Goal: Transaction & Acquisition: Download file/media

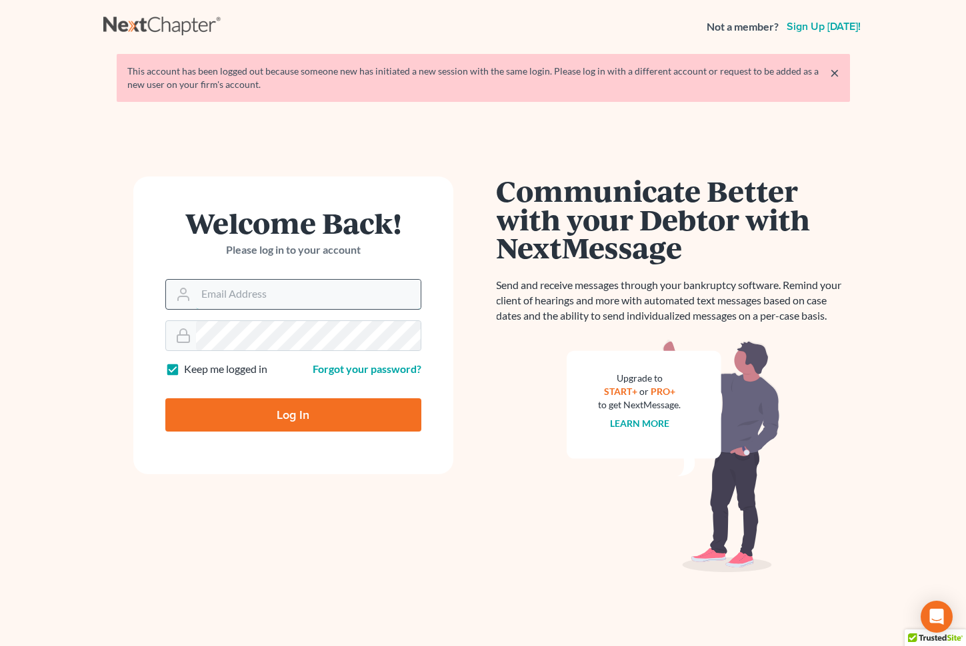
click at [271, 291] on input "Email Address" at bounding box center [308, 294] width 225 height 29
type input "[PERSON_NAME][EMAIL_ADDRESS][DOMAIN_NAME]"
click at [293, 407] on input "Log In" at bounding box center [293, 415] width 256 height 33
type input "Thinking..."
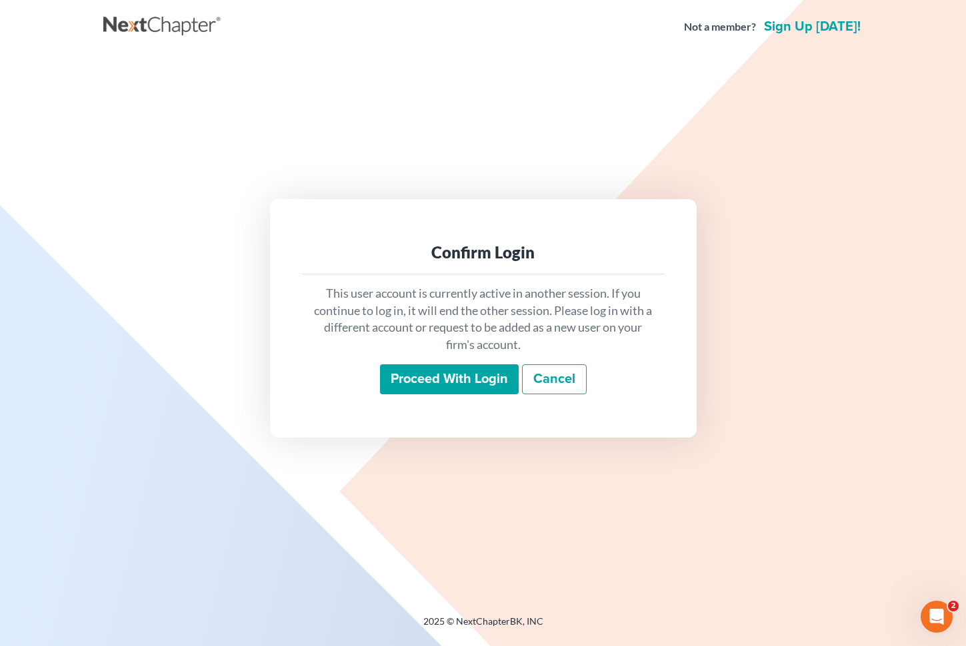
click at [429, 383] on input "Proceed with login" at bounding box center [449, 380] width 139 height 31
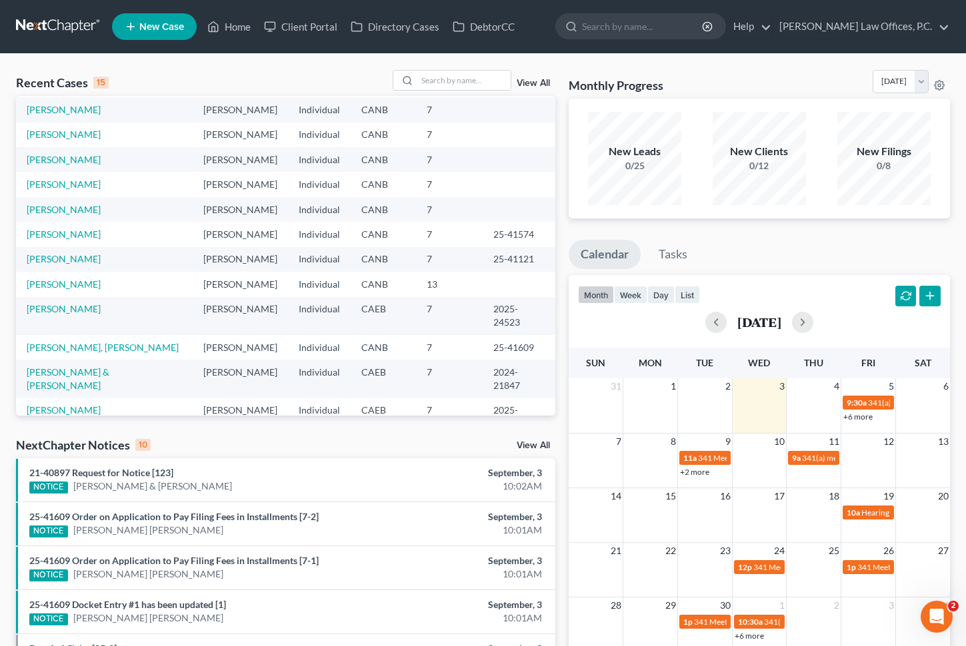
scroll to position [91, 0]
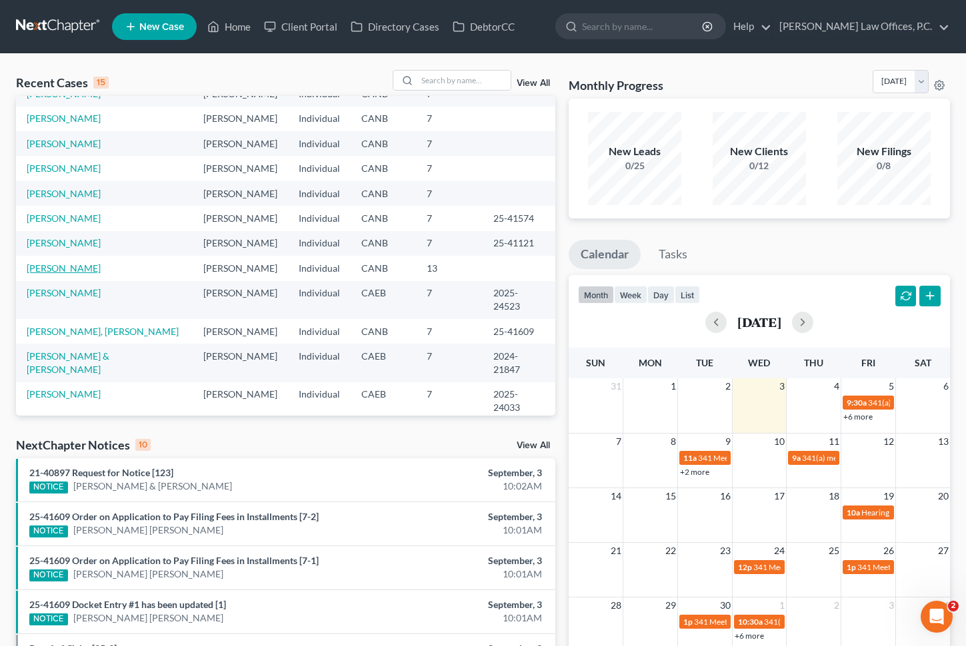
click at [66, 267] on link "[PERSON_NAME]" at bounding box center [64, 268] width 74 height 11
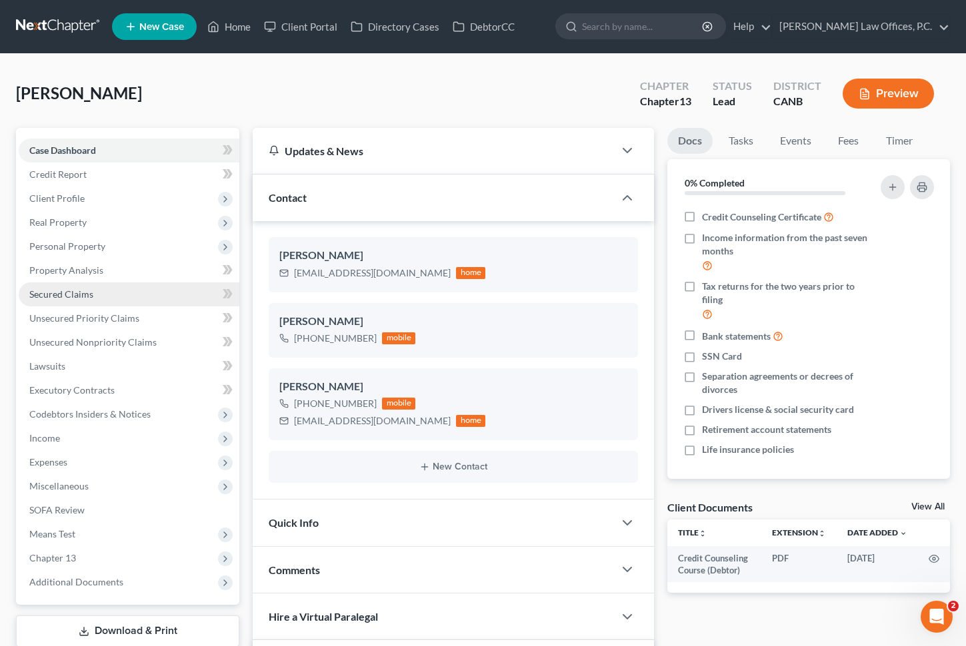
click at [103, 297] on link "Secured Claims" at bounding box center [129, 295] width 221 height 24
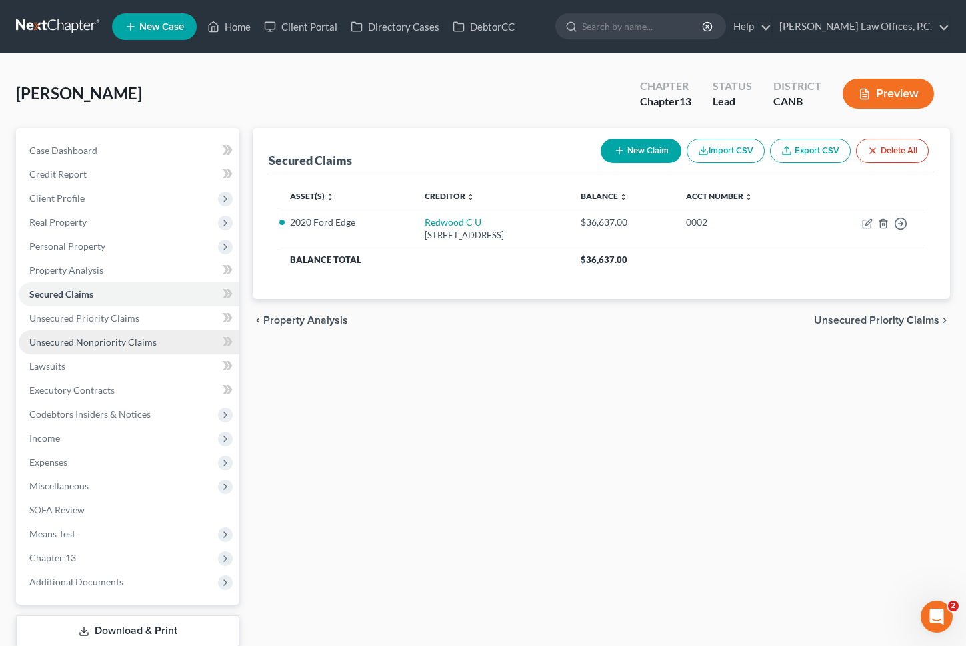
click at [130, 341] on span "Unsecured Nonpriority Claims" at bounding box center [92, 342] width 127 height 11
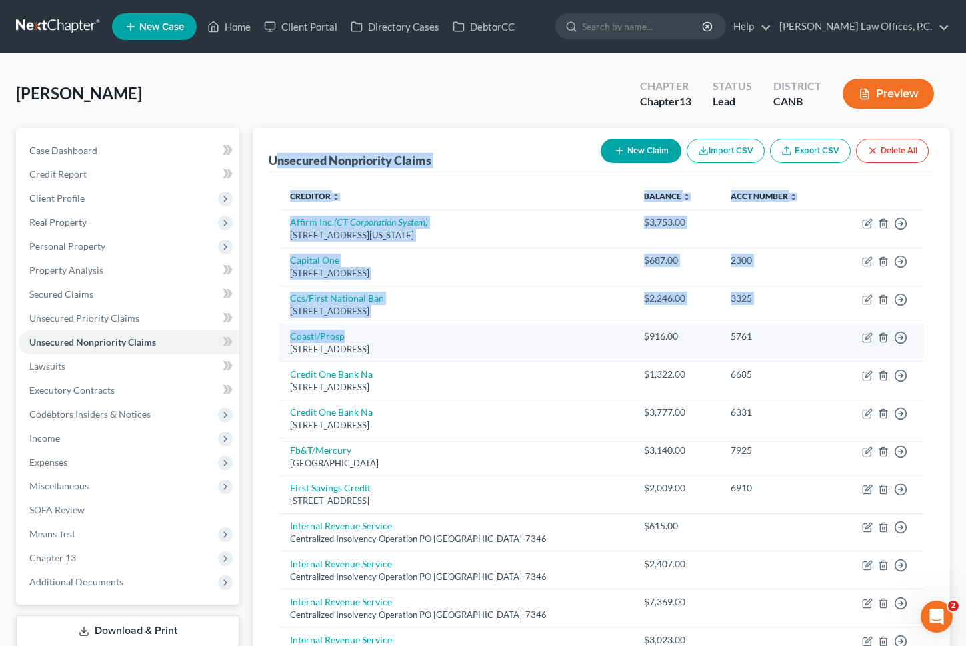
drag, startPoint x: 276, startPoint y: 160, endPoint x: 387, endPoint y: 341, distance: 212.7
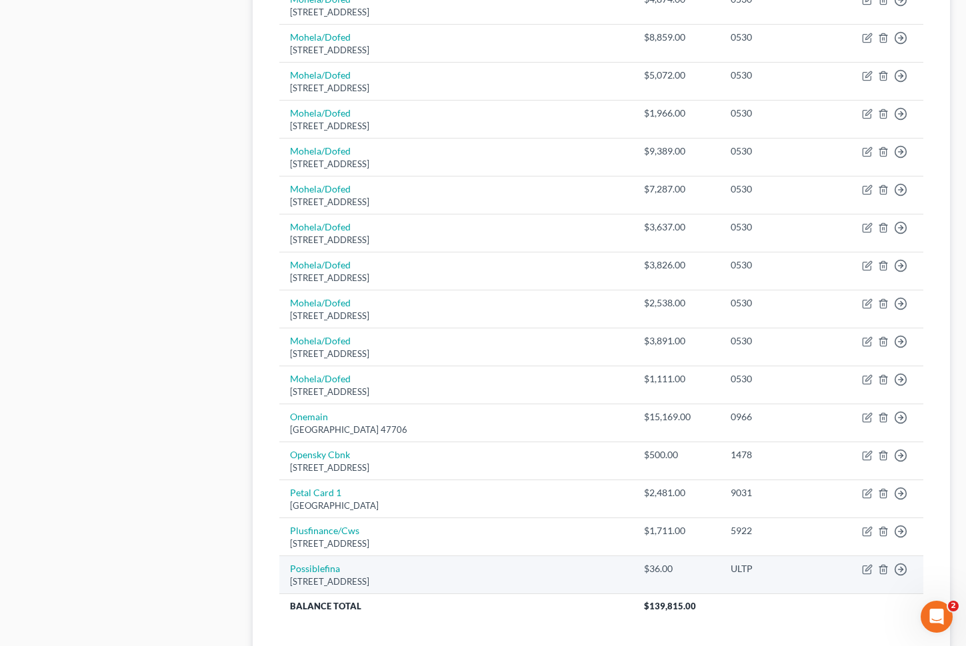
scroll to position [783, 0]
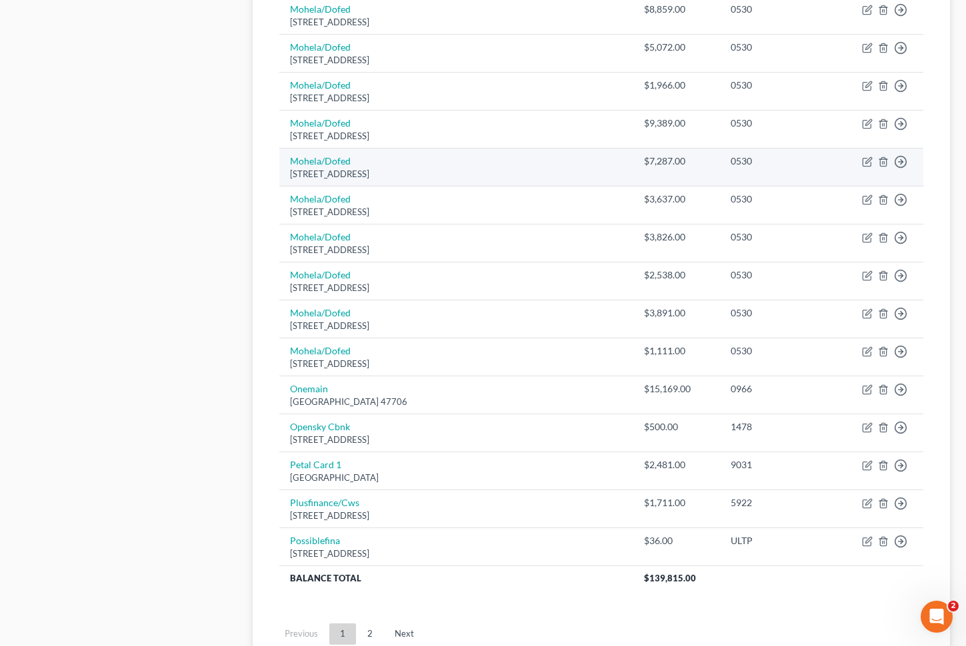
drag, startPoint x: 371, startPoint y: 581, endPoint x: 369, endPoint y: 175, distance: 405.9
click at [369, 175] on tbody "Affirm Inc. (CT Corporation System) [STREET_ADDRESS][US_STATE] $3,753.00 Move t…" at bounding box center [601, 9] width 644 height 1164
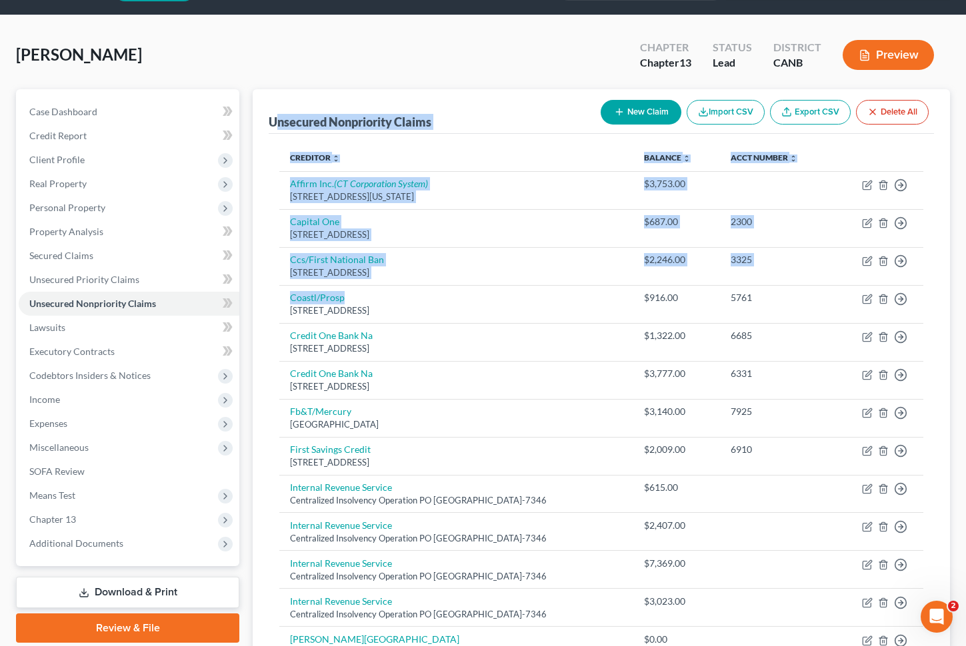
scroll to position [32, 0]
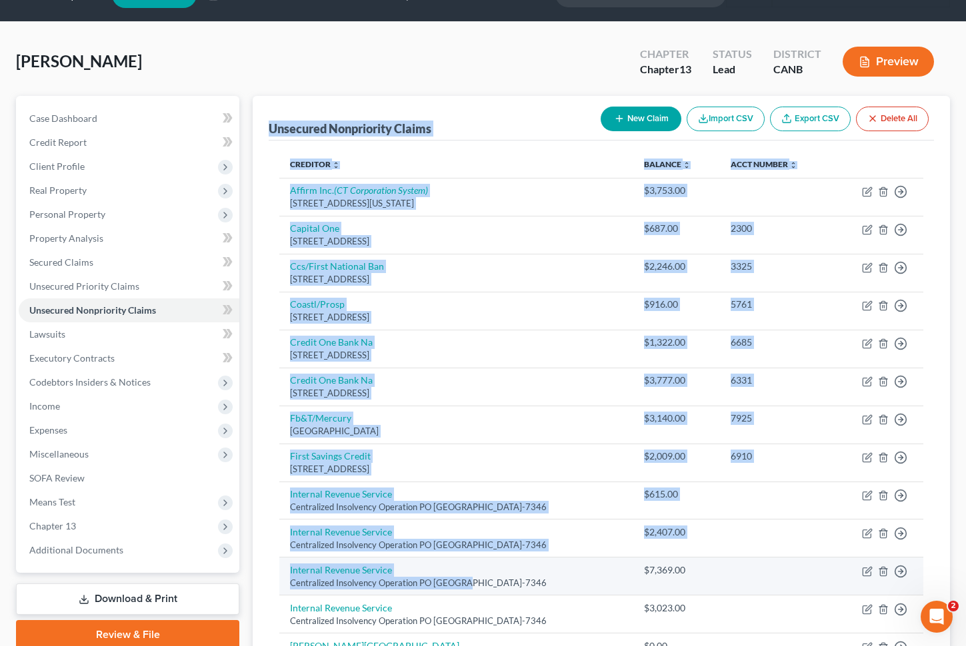
drag, startPoint x: 272, startPoint y: 126, endPoint x: 466, endPoint y: 582, distance: 496.0
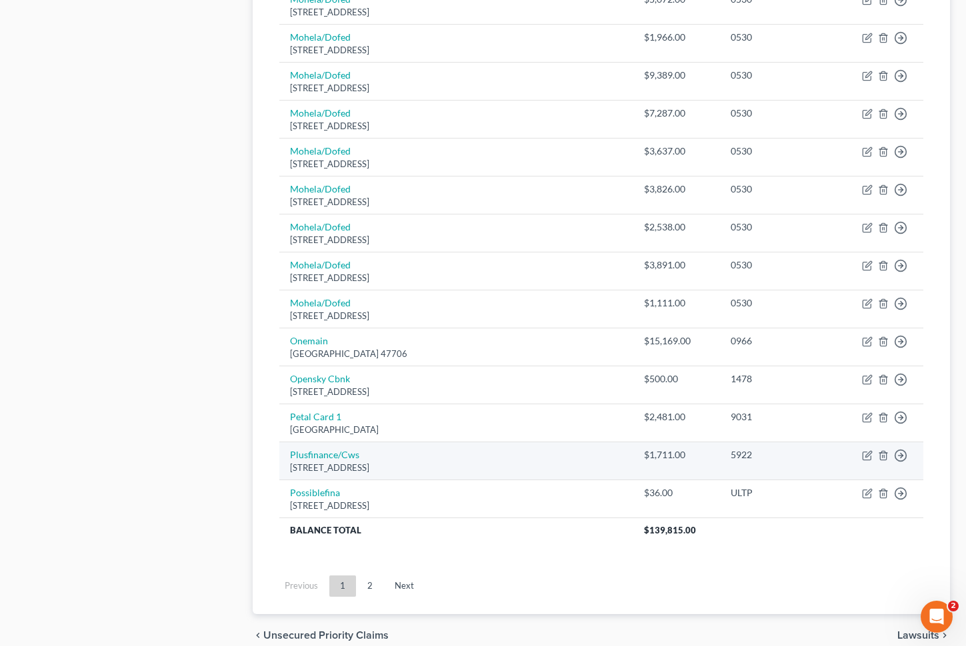
scroll to position [892, 0]
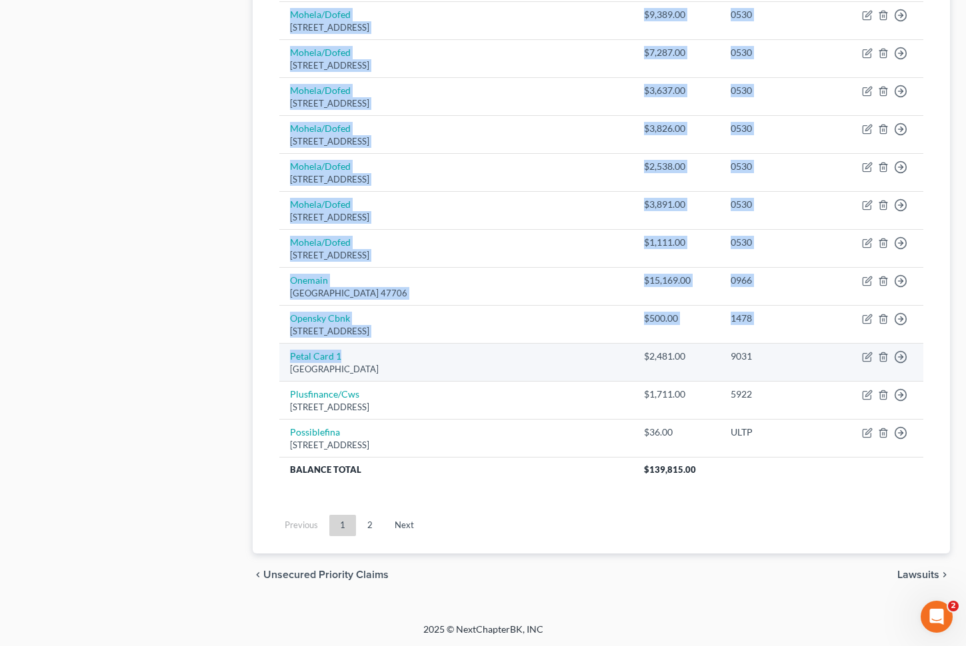
drag, startPoint x: 411, startPoint y: 490, endPoint x: 380, endPoint y: 354, distance: 140.2
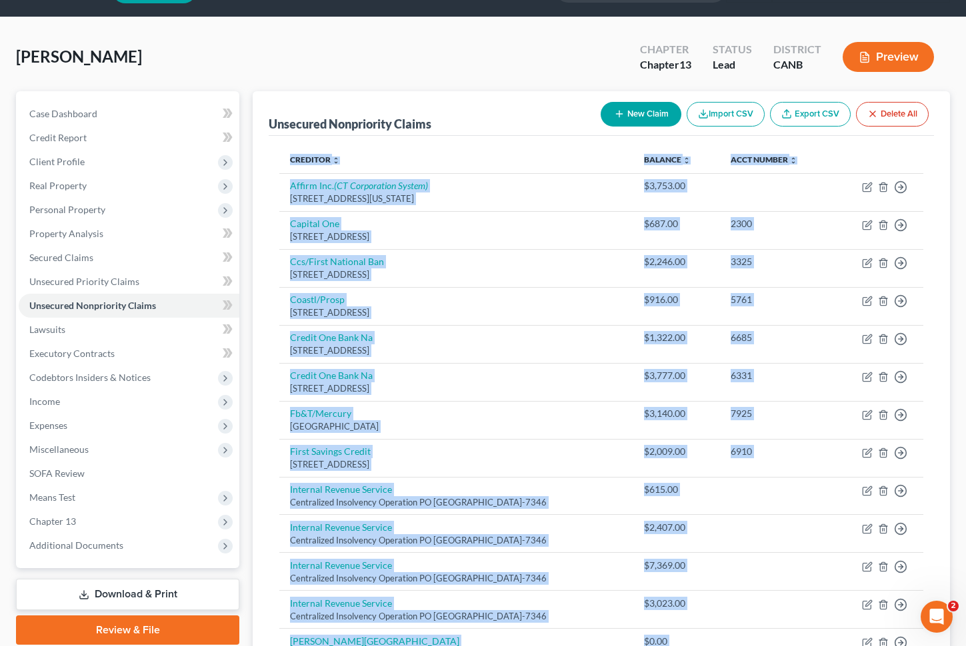
scroll to position [0, 0]
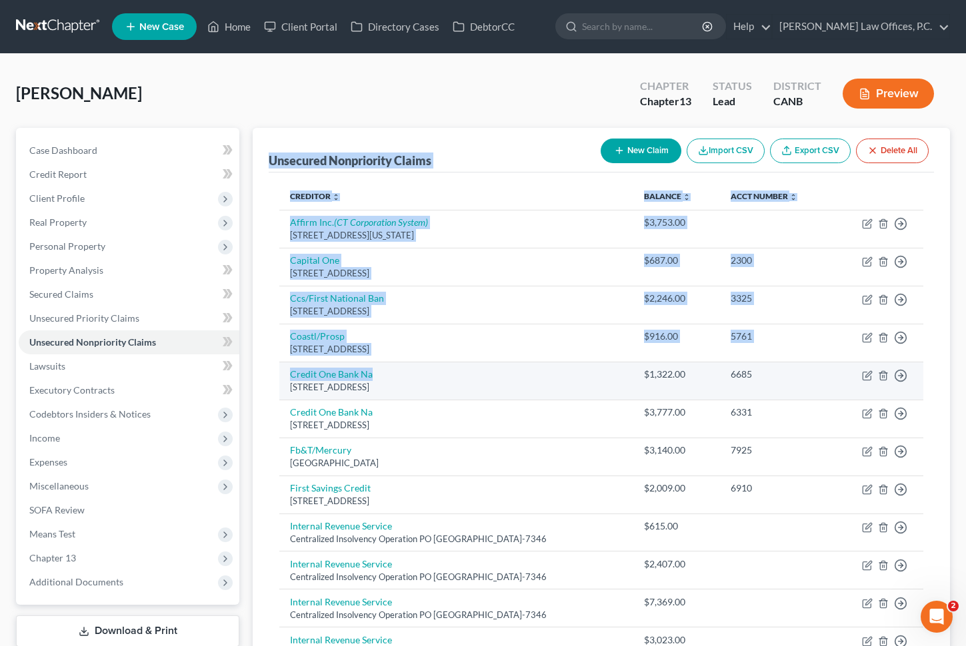
drag, startPoint x: 269, startPoint y: 155, endPoint x: 399, endPoint y: 377, distance: 256.8
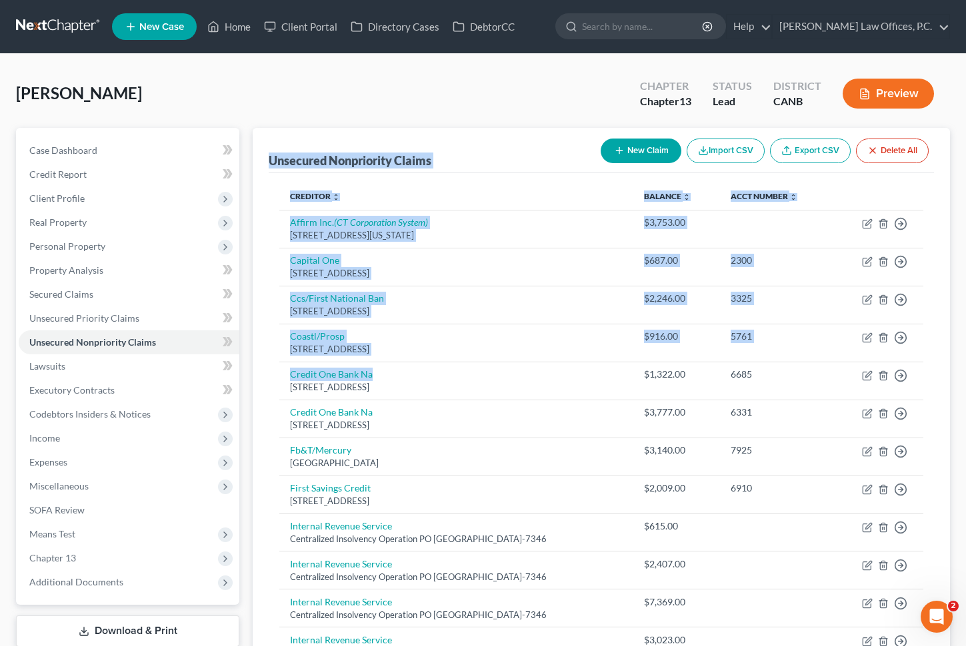
click at [291, 146] on div "Unsecured Nonpriority Claims New Claim Import CSV Export CSV Delete All" at bounding box center [601, 150] width 665 height 45
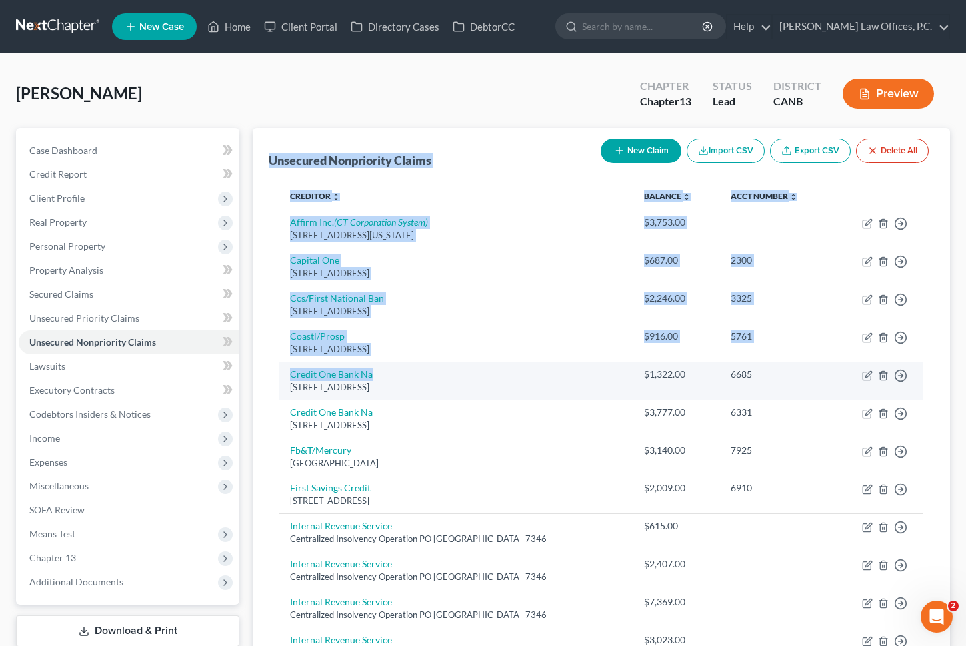
drag, startPoint x: 269, startPoint y: 155, endPoint x: 449, endPoint y: 377, distance: 286.2
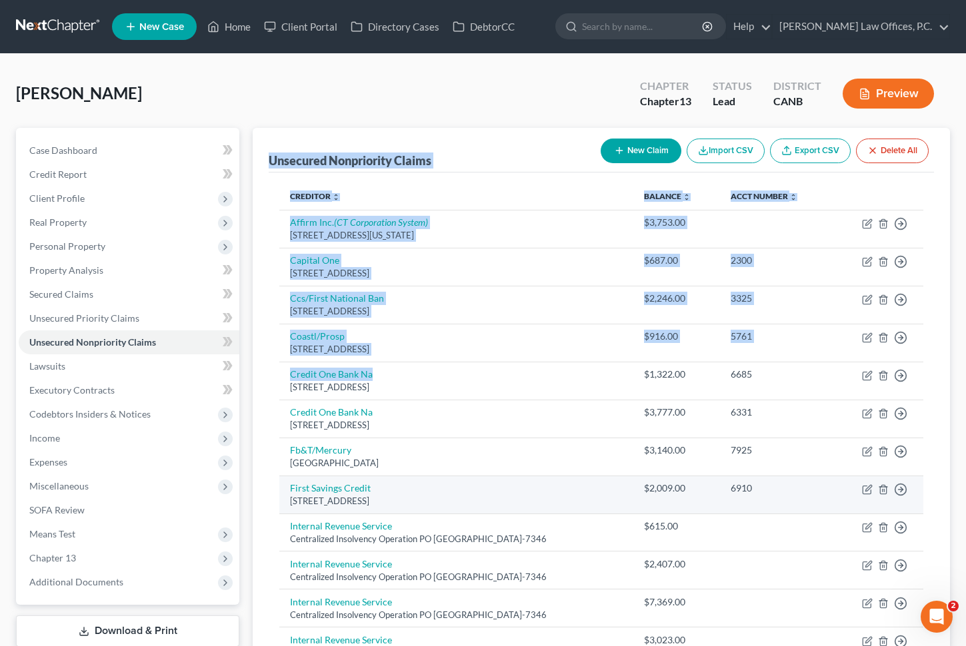
scroll to position [16, 0]
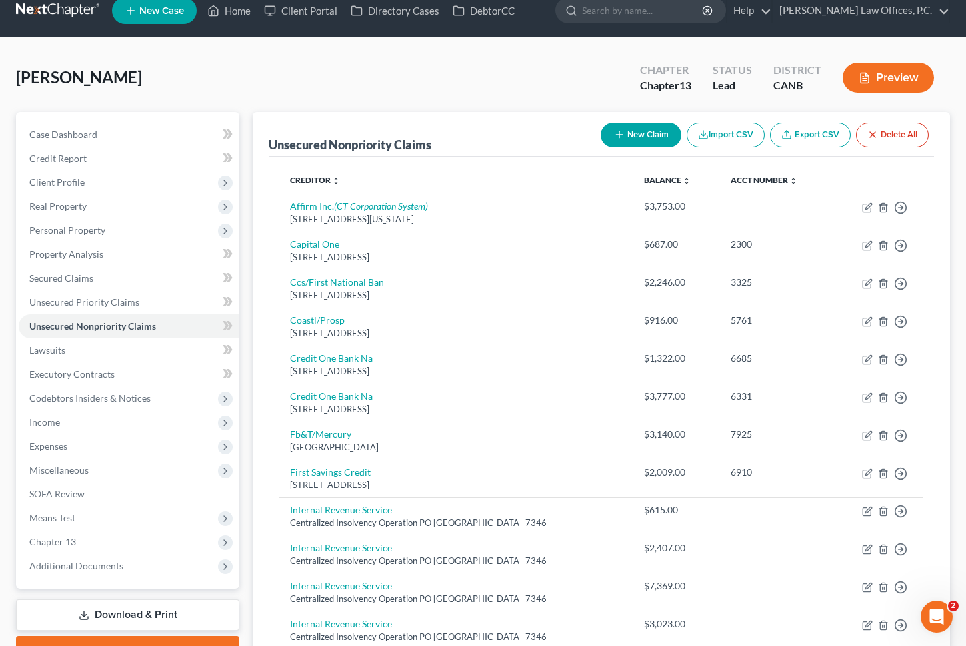
click at [323, 115] on div "Unsecured Nonpriority Claims New Claim Import CSV Export CSV Delete All" at bounding box center [601, 134] width 665 height 45
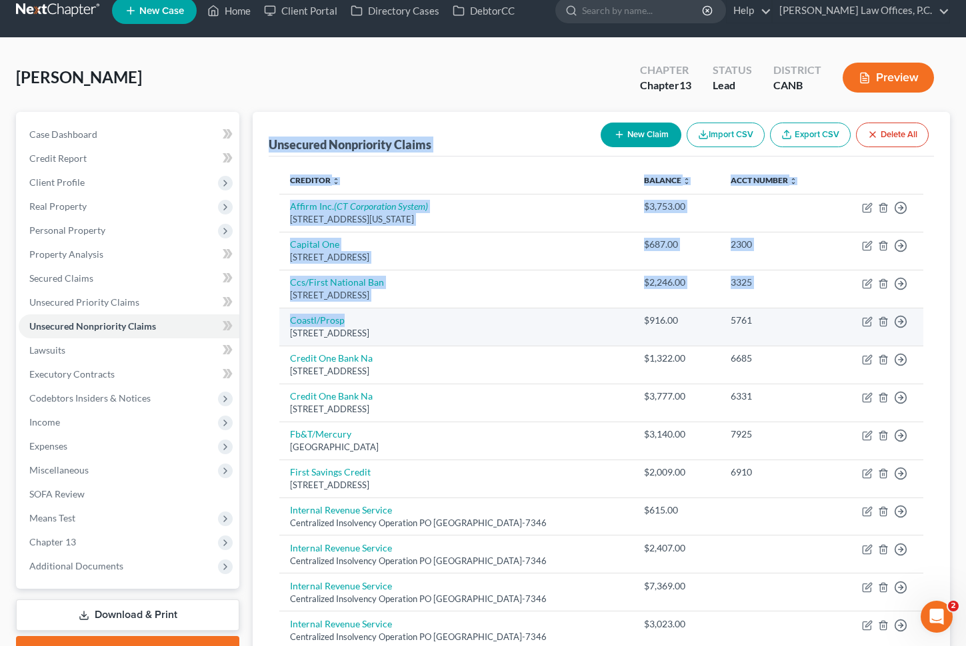
drag, startPoint x: 268, startPoint y: 141, endPoint x: 407, endPoint y: 321, distance: 227.1
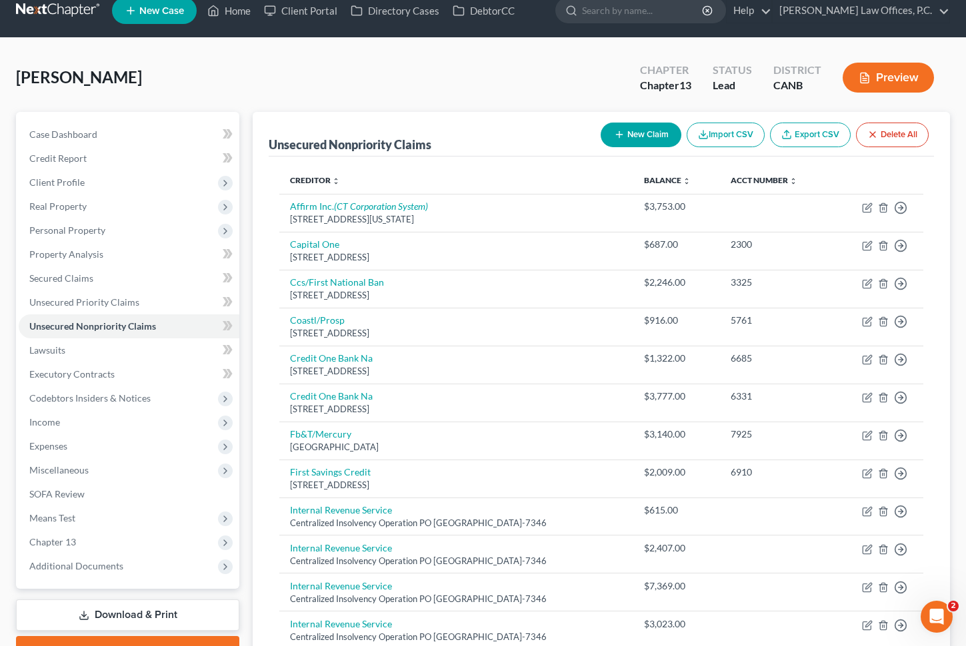
click at [367, 147] on div "Unsecured Nonpriority Claims" at bounding box center [350, 145] width 163 height 16
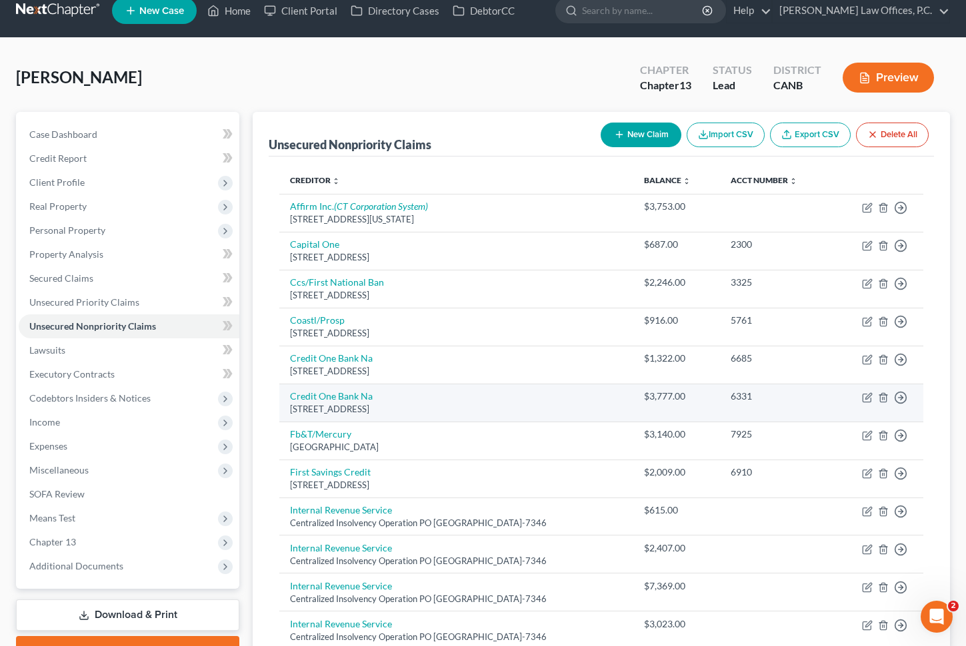
drag, startPoint x: 272, startPoint y: 141, endPoint x: 392, endPoint y: 385, distance: 271.2
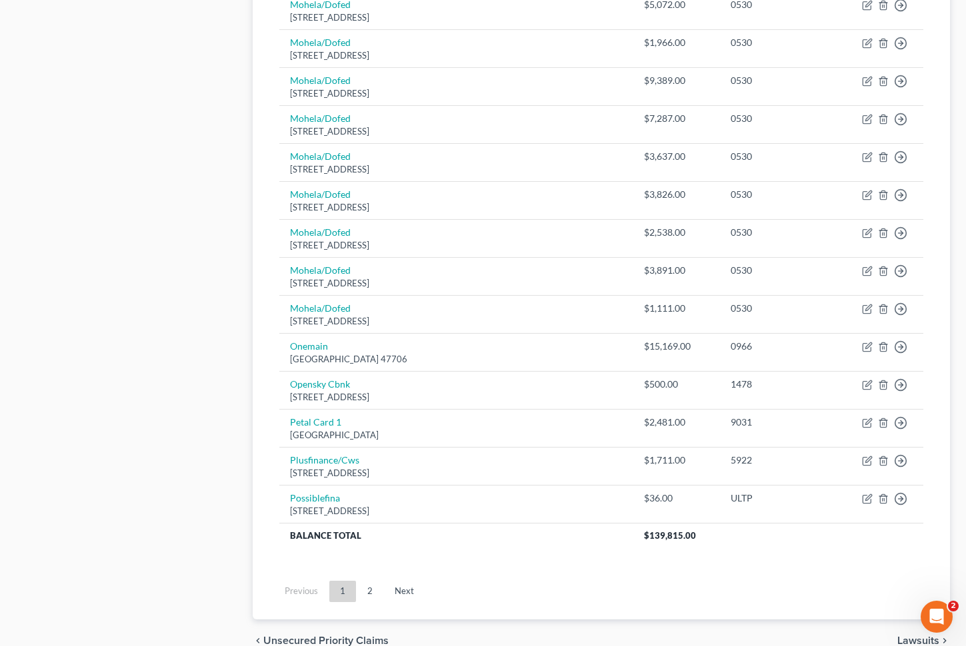
scroll to position [892, 0]
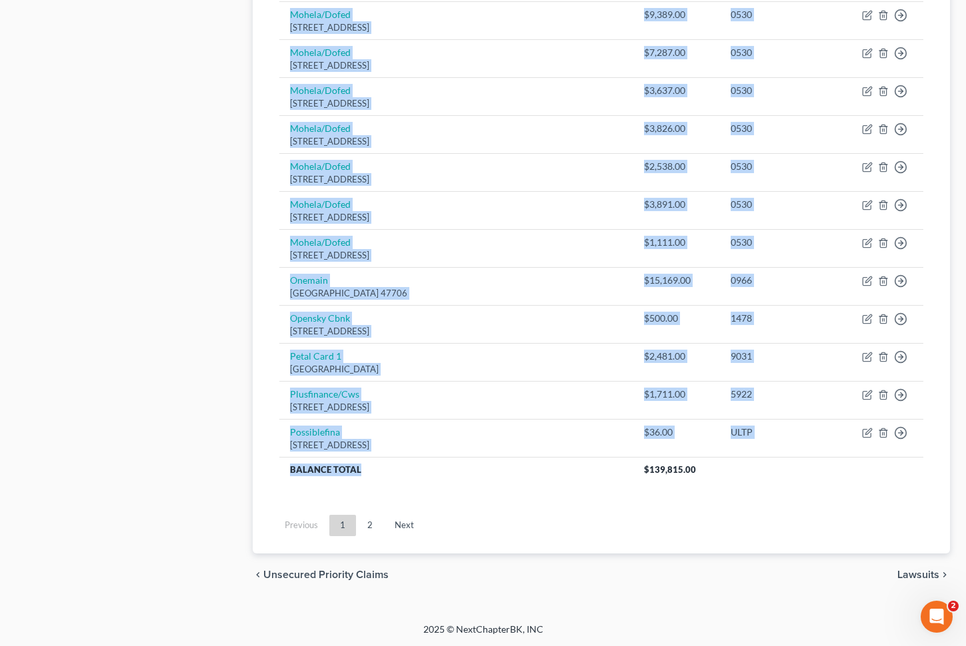
drag, startPoint x: 376, startPoint y: 471, endPoint x: 361, endPoint y: -5, distance: 476.1
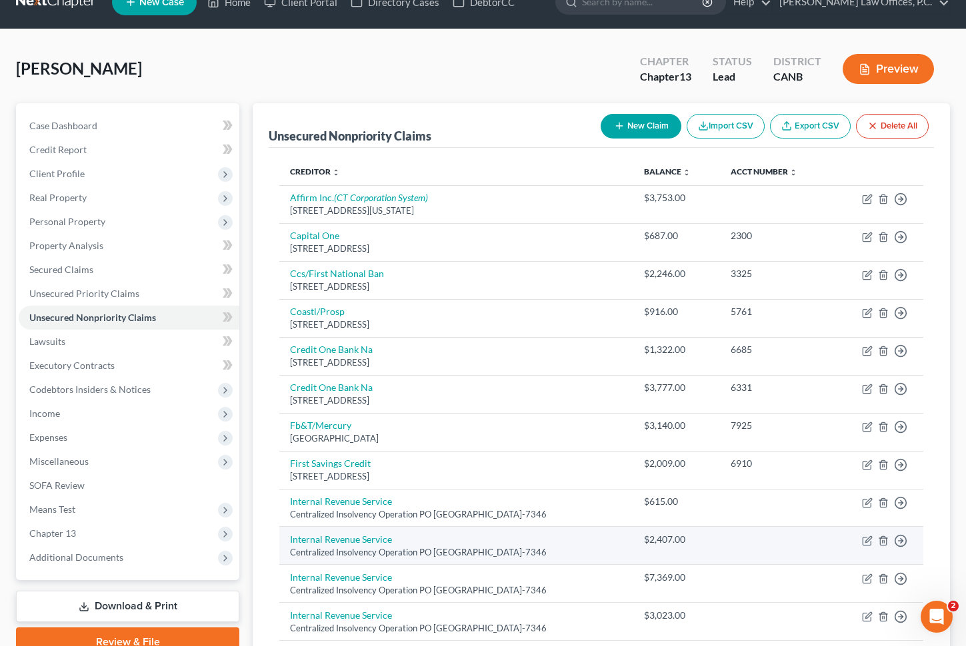
scroll to position [0, 0]
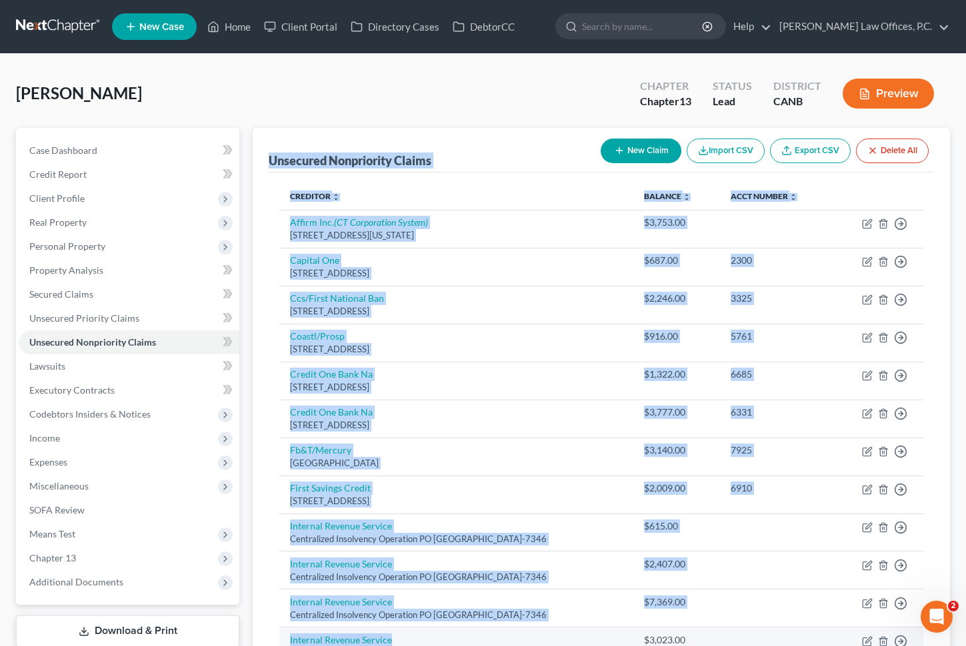
drag, startPoint x: 272, startPoint y: 155, endPoint x: 430, endPoint y: 640, distance: 510.4
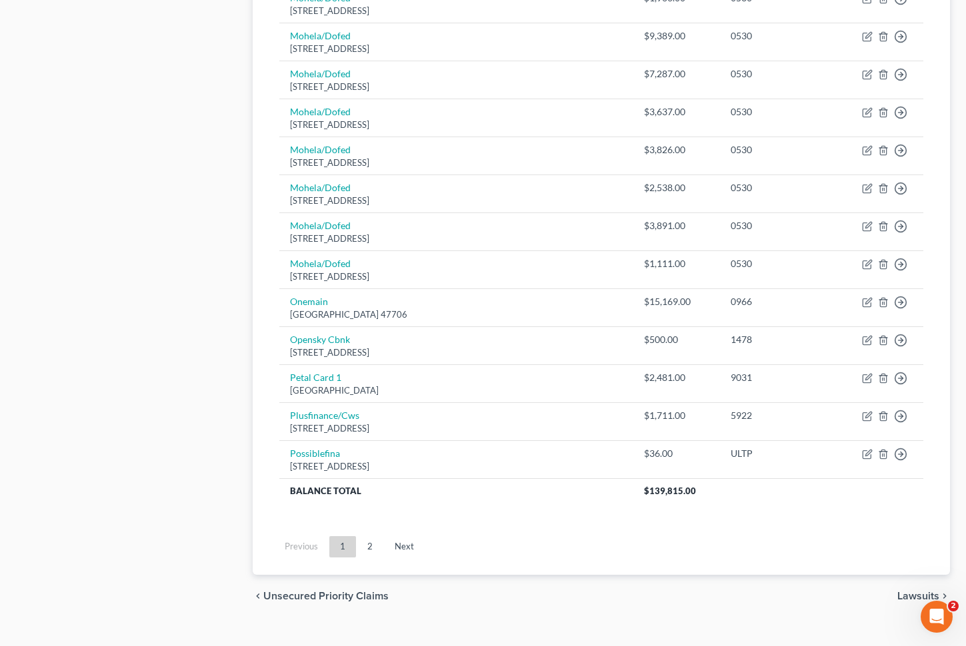
scroll to position [892, 0]
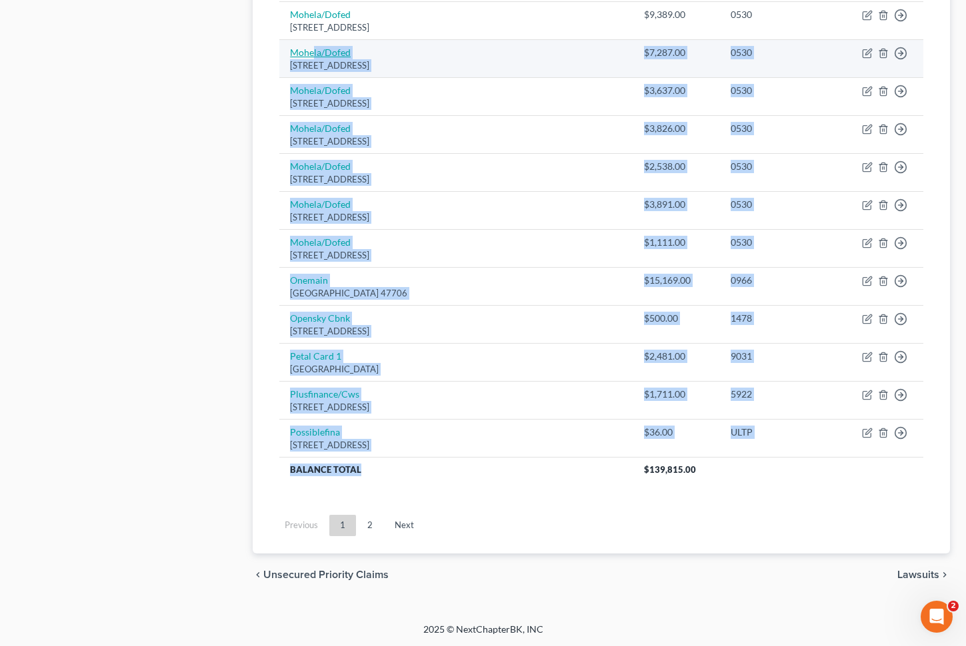
drag, startPoint x: 373, startPoint y: 478, endPoint x: 315, endPoint y: 47, distance: 434.5
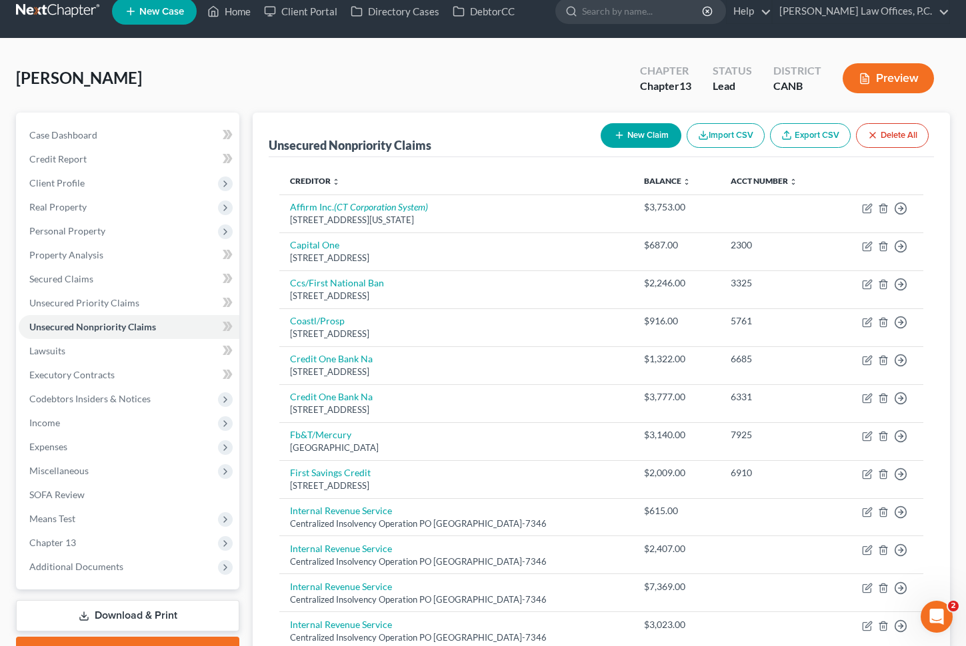
scroll to position [0, 0]
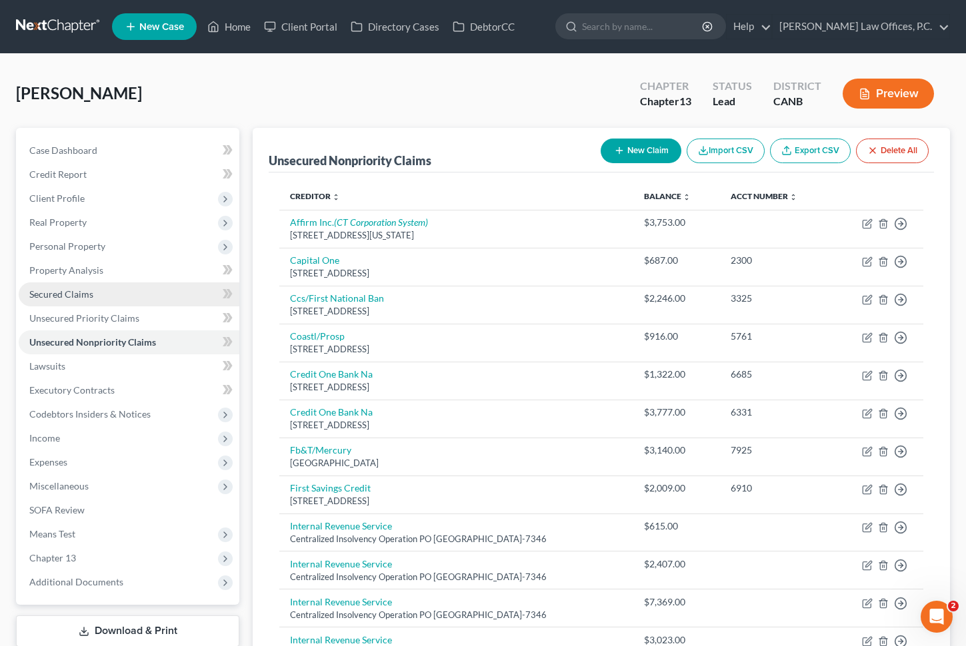
click at [93, 301] on link "Secured Claims" at bounding box center [129, 295] width 221 height 24
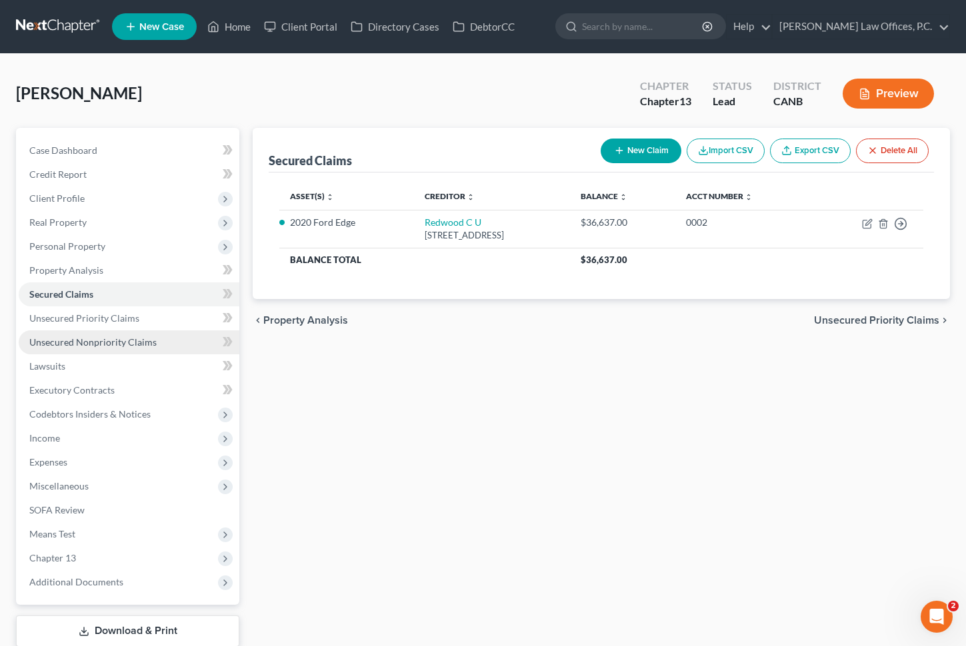
click at [99, 337] on span "Unsecured Nonpriority Claims" at bounding box center [92, 342] width 127 height 11
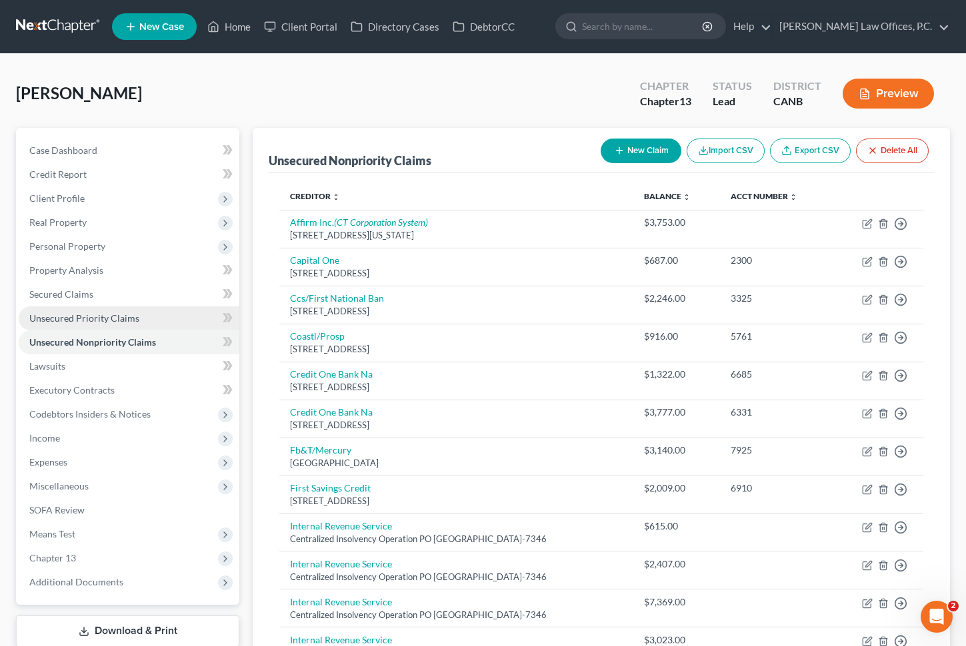
click at [105, 327] on link "Unsecured Priority Claims" at bounding box center [129, 319] width 221 height 24
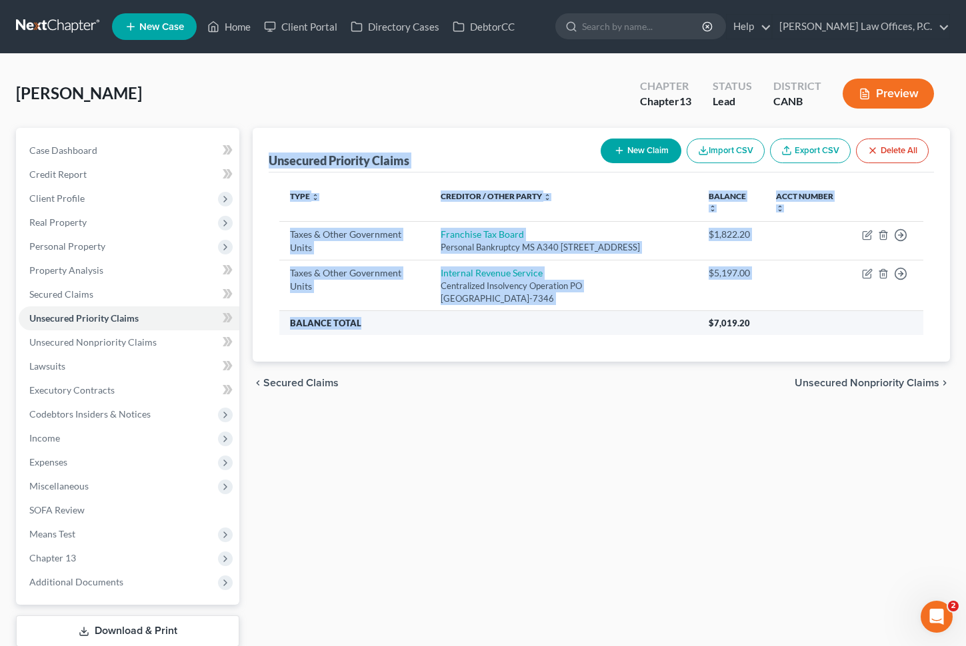
drag, startPoint x: 270, startPoint y: 157, endPoint x: 532, endPoint y: 345, distance: 322.9
click at [532, 341] on div "Unsecured Priority Claims New Claim Import CSV Export CSV Delete All Type expan…" at bounding box center [601, 245] width 697 height 234
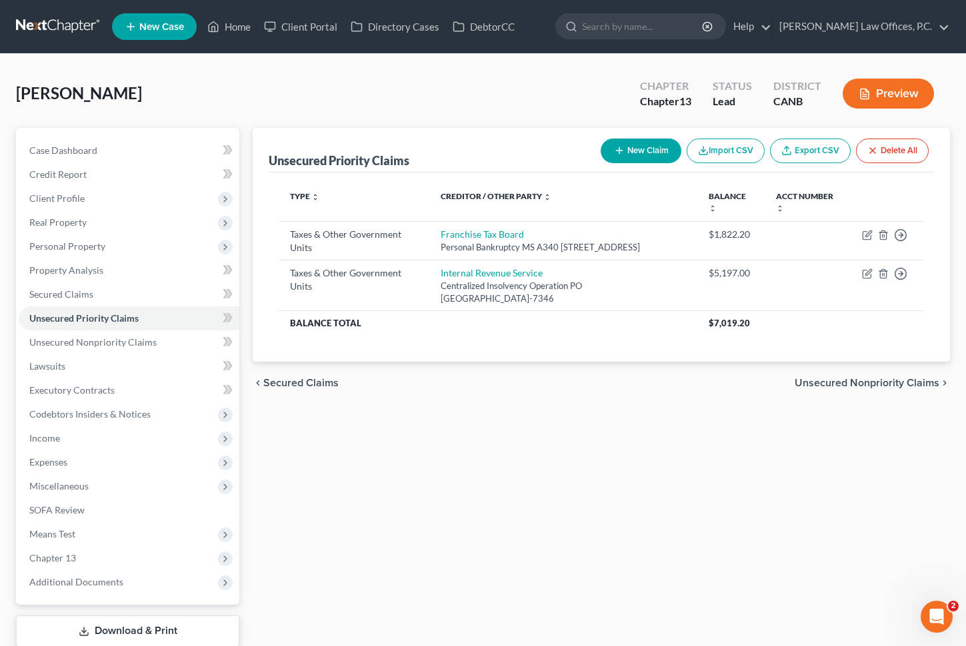
click at [600, 355] on div "Type expand_more expand_less unfold_more Creditor / Other Party expand_more exp…" at bounding box center [601, 267] width 665 height 189
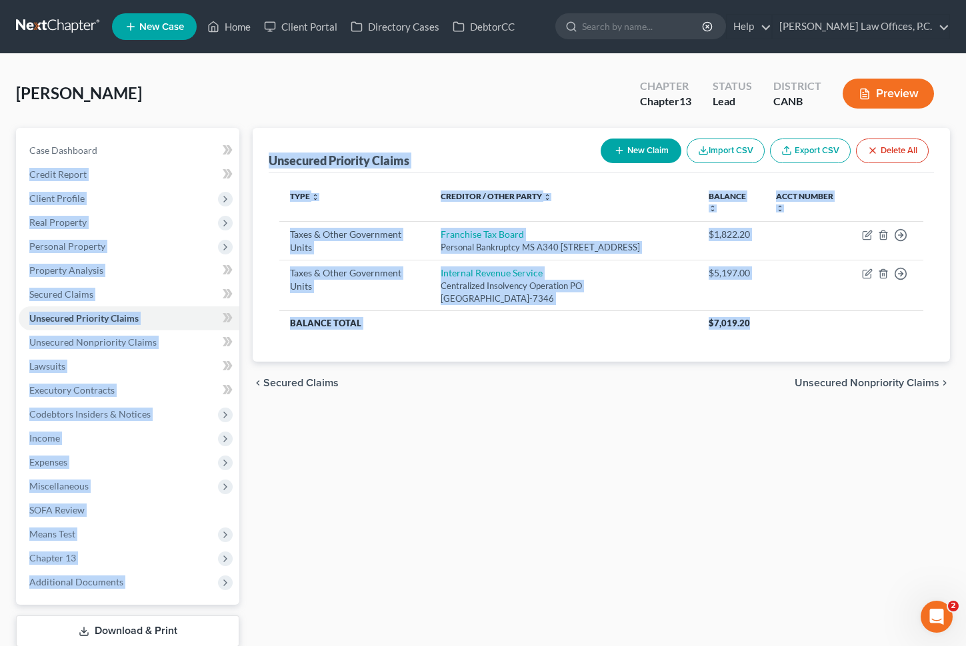
drag, startPoint x: 758, startPoint y: 340, endPoint x: 241, endPoint y: 162, distance: 546.3
click at [241, 162] on div "Petition Navigation Case Dashboard Payments Invoices Payments Payments Credit R…" at bounding box center [482, 405] width 947 height 554
click at [287, 151] on div "Unsecured Priority Claims New Claim Import CSV Export CSV Delete All" at bounding box center [601, 150] width 665 height 45
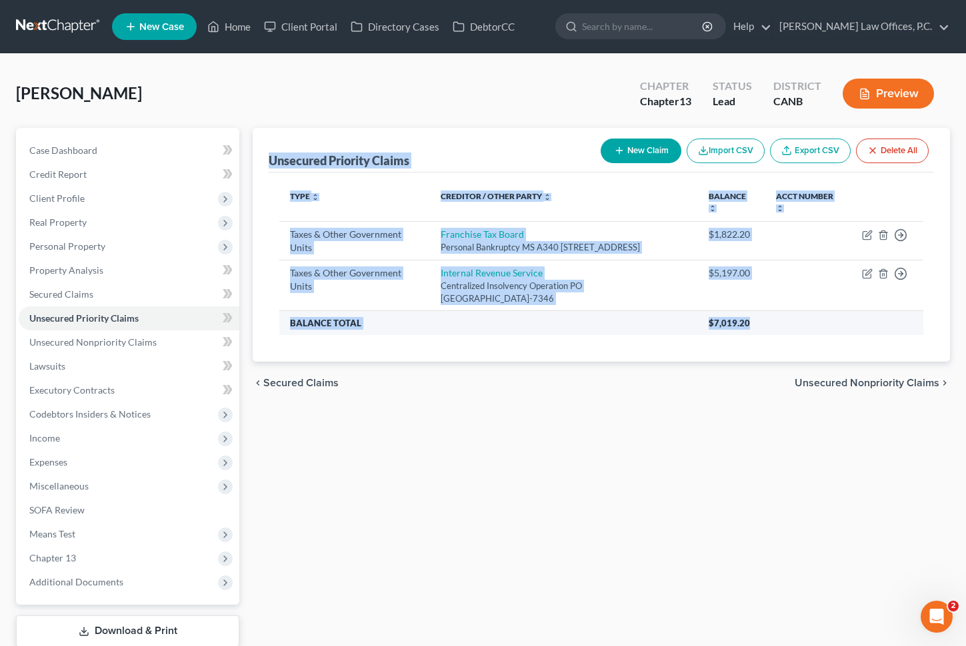
drag, startPoint x: 267, startPoint y: 155, endPoint x: 766, endPoint y: 336, distance: 531.4
click at [766, 336] on div "Unsecured Priority Claims New Claim Import CSV Export CSV Delete All Type expan…" at bounding box center [601, 245] width 697 height 234
click at [766, 335] on th "$7,019.20" at bounding box center [810, 323] width 225 height 24
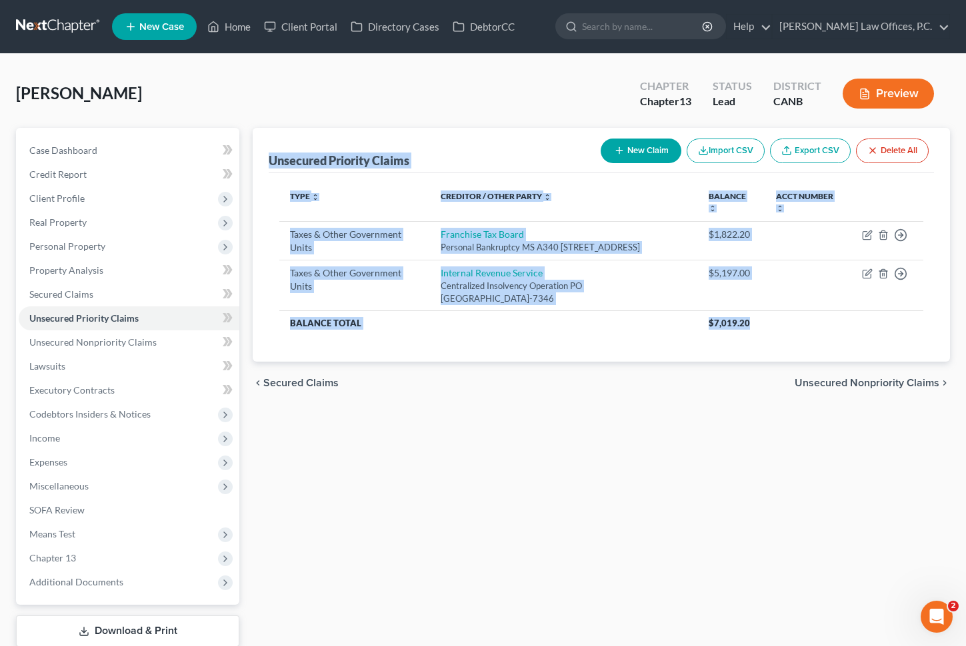
drag, startPoint x: 682, startPoint y: 335, endPoint x: 265, endPoint y: 153, distance: 455.4
click at [265, 153] on div "Unsecured Priority Claims New Claim Import CSV Export CSV Delete All Type expan…" at bounding box center [601, 245] width 697 height 234
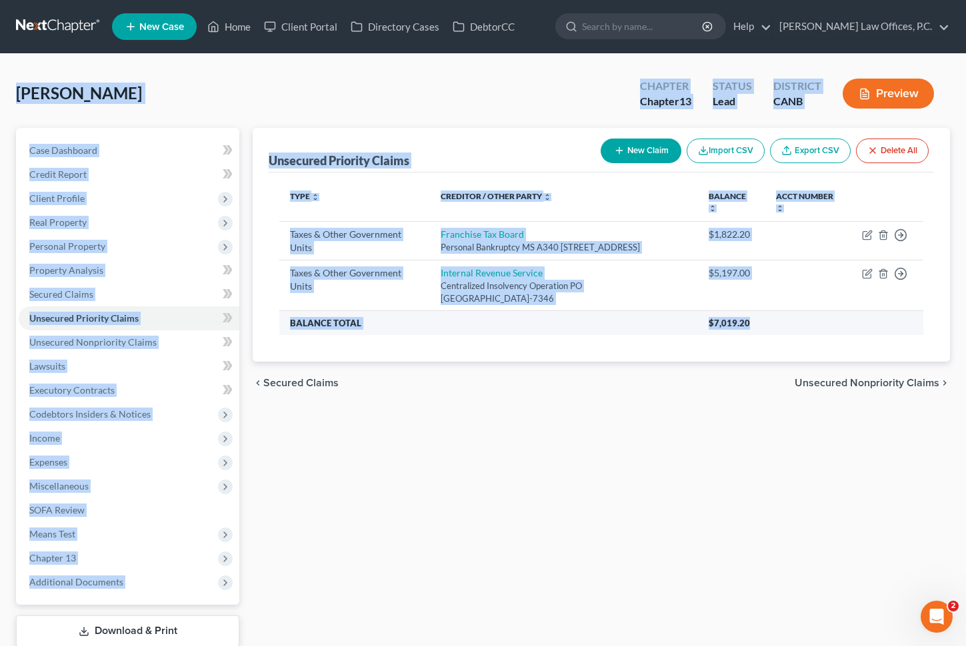
drag, startPoint x: 19, startPoint y: 87, endPoint x: 757, endPoint y: 339, distance: 780.2
click at [757, 339] on div "[PERSON_NAME] Upgraded Chapter Chapter 13 Status Lead District CANB Preview Pet…" at bounding box center [483, 381] width 934 height 622
click at [757, 335] on th "$7,019.20" at bounding box center [810, 323] width 225 height 24
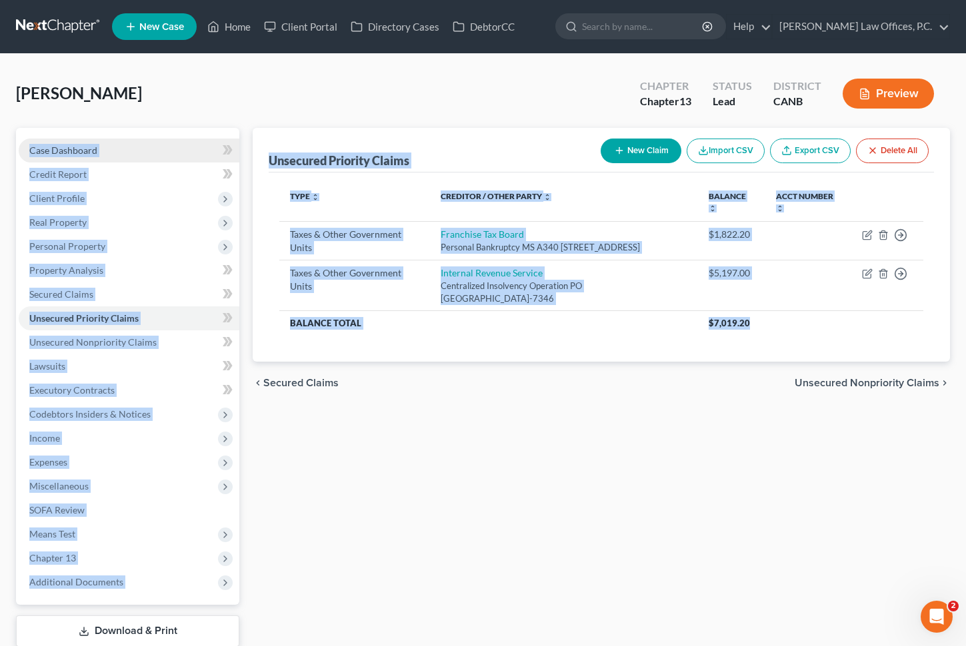
drag, startPoint x: 757, startPoint y: 339, endPoint x: 183, endPoint y: 140, distance: 607.4
click at [183, 140] on div "Petition Navigation Case Dashboard Payments Invoices Payments Payments Credit R…" at bounding box center [482, 405] width 947 height 554
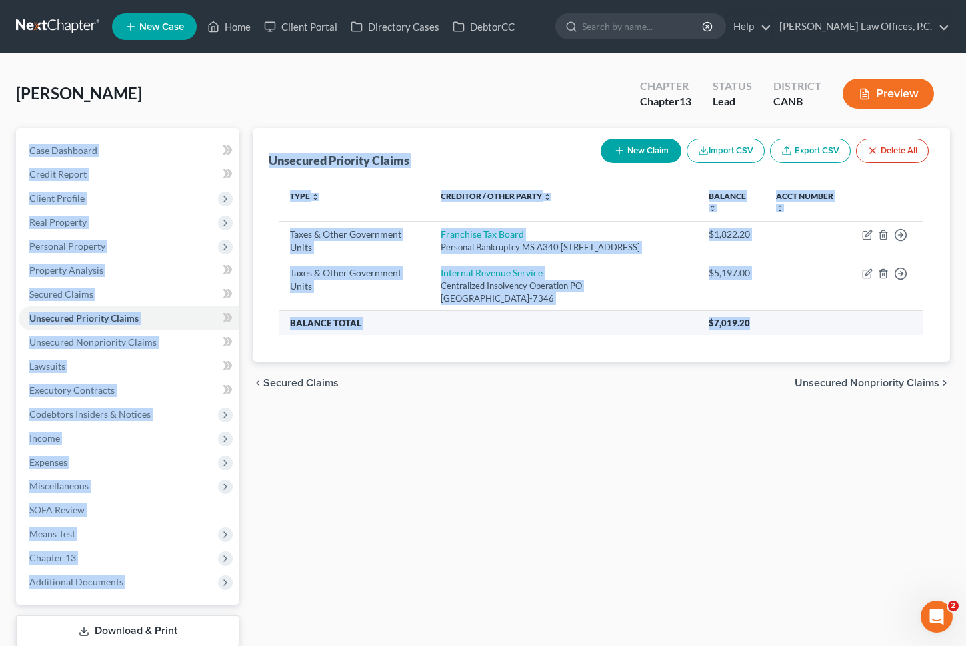
drag, startPoint x: 23, startPoint y: 90, endPoint x: 673, endPoint y: 321, distance: 690.3
click at [673, 321] on div "[PERSON_NAME] Upgraded Chapter Chapter 13 Status Lead District CANB Preview Pet…" at bounding box center [483, 381] width 934 height 622
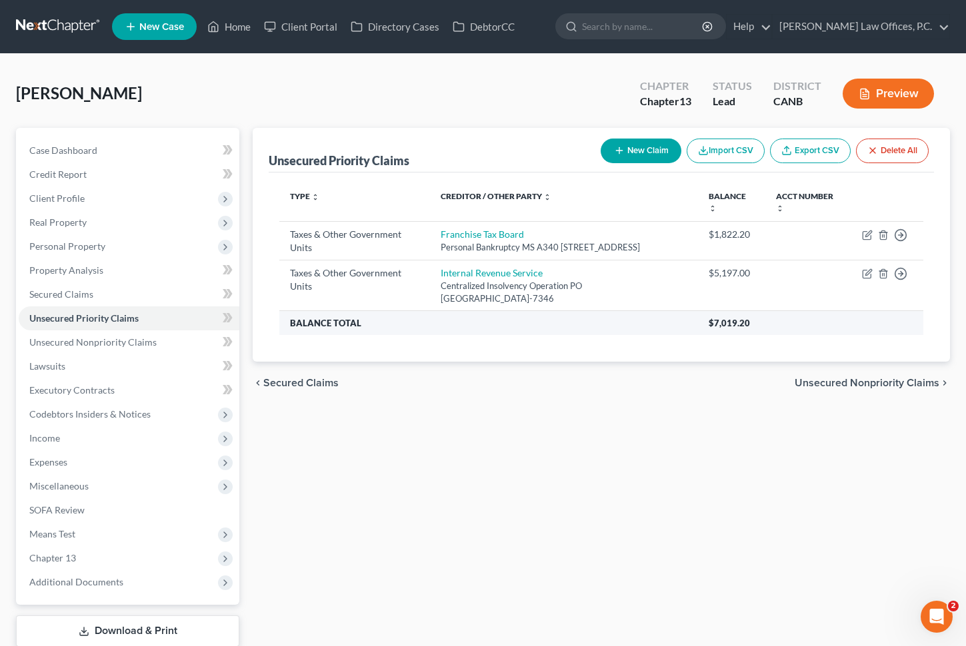
click at [754, 335] on th "$7,019.20" at bounding box center [810, 323] width 225 height 24
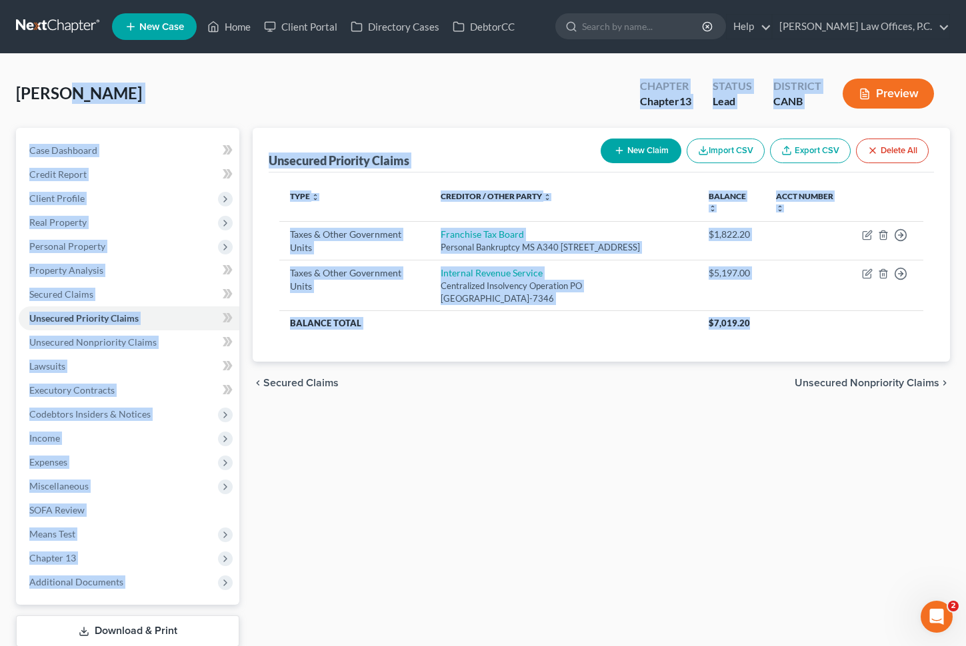
drag, startPoint x: 754, startPoint y: 336, endPoint x: 57, endPoint y: 89, distance: 739.6
click at [57, 89] on div "[PERSON_NAME] Upgraded Chapter Chapter 13 Status Lead District CANB Preview Pet…" at bounding box center [483, 381] width 934 height 622
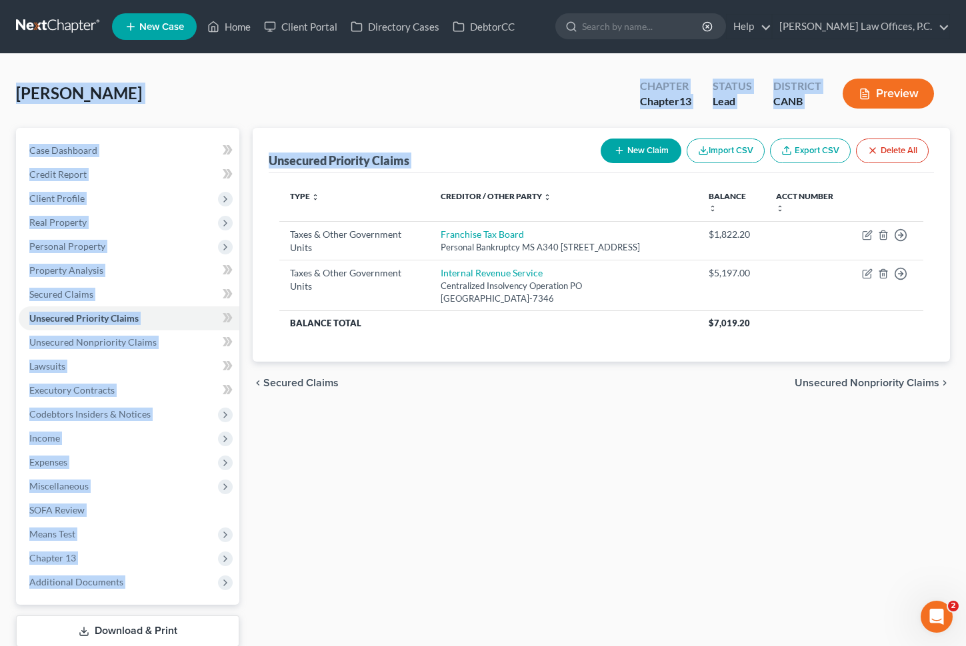
drag, startPoint x: 13, startPoint y: 92, endPoint x: 603, endPoint y: 374, distance: 653.7
click at [603, 374] on div "[PERSON_NAME] Upgraded Chapter Chapter 13 Status Lead District CANB Preview Pet…" at bounding box center [483, 381] width 966 height 654
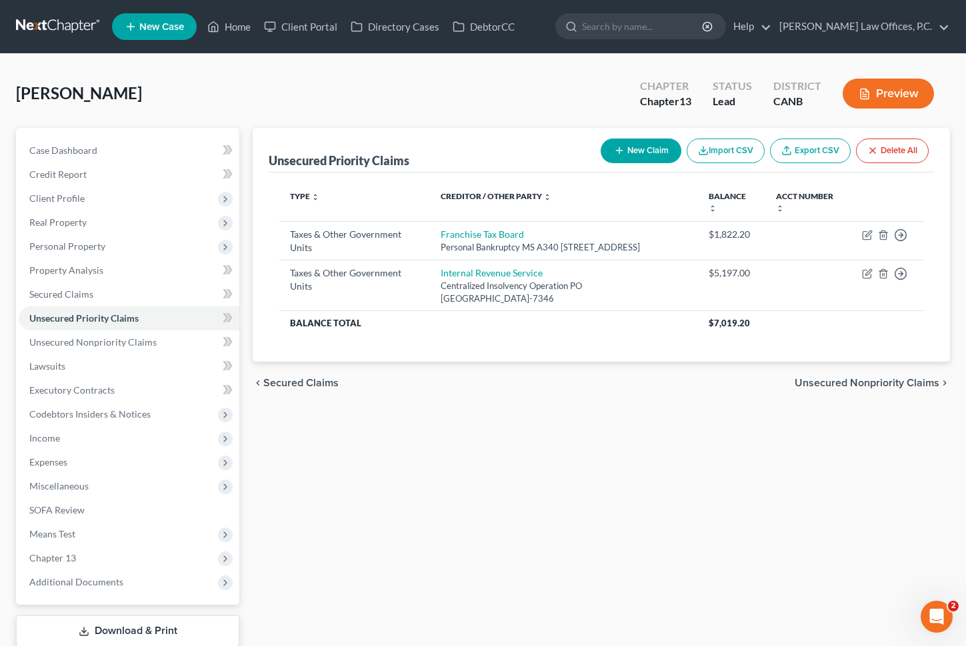
click at [658, 375] on div "chevron_left Secured Claims Unsecured Nonpriority Claims chevron_right" at bounding box center [601, 383] width 697 height 43
click at [117, 460] on span "Expenses" at bounding box center [129, 462] width 221 height 24
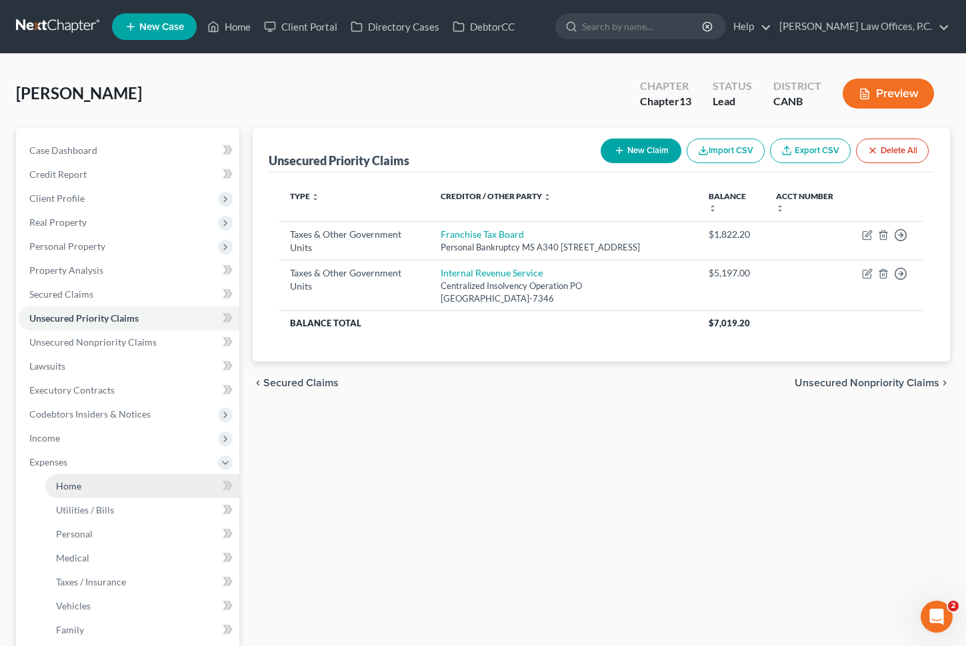
click at [143, 489] on link "Home" at bounding box center [142, 486] width 194 height 24
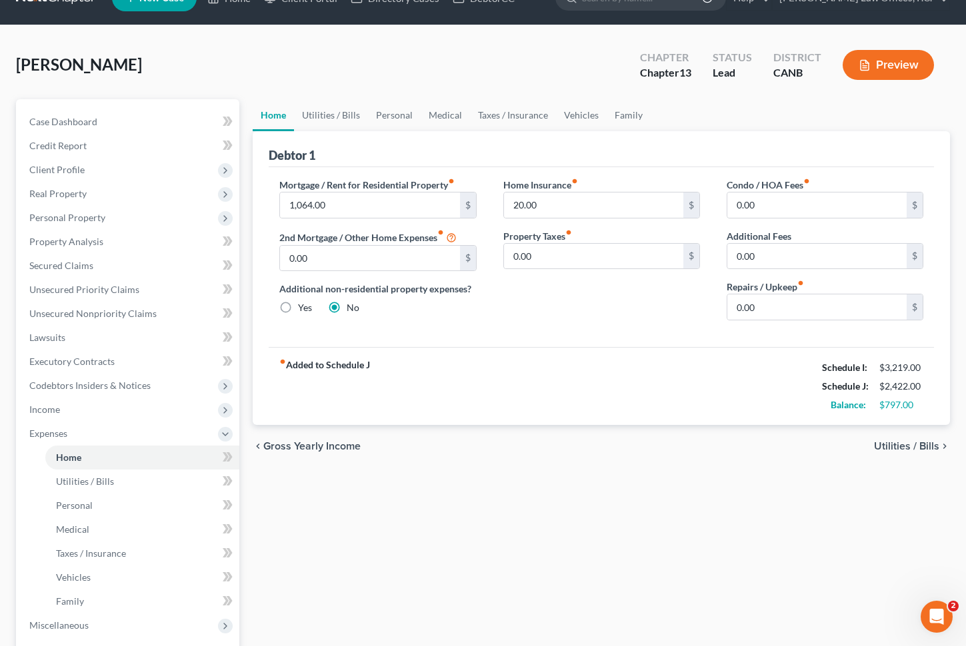
scroll to position [27, 0]
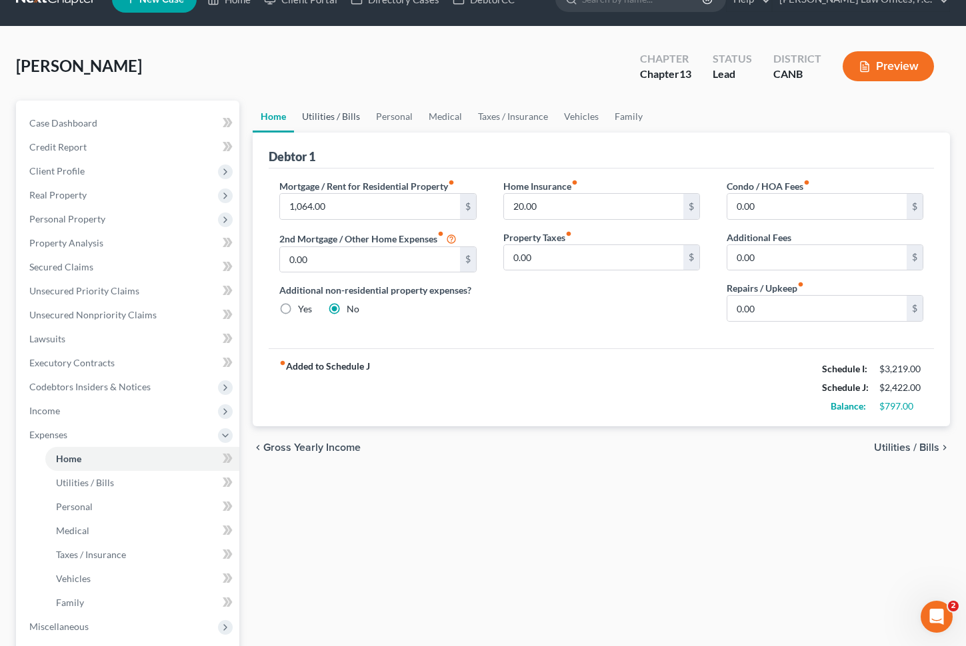
click at [348, 125] on link "Utilities / Bills" at bounding box center [331, 117] width 74 height 32
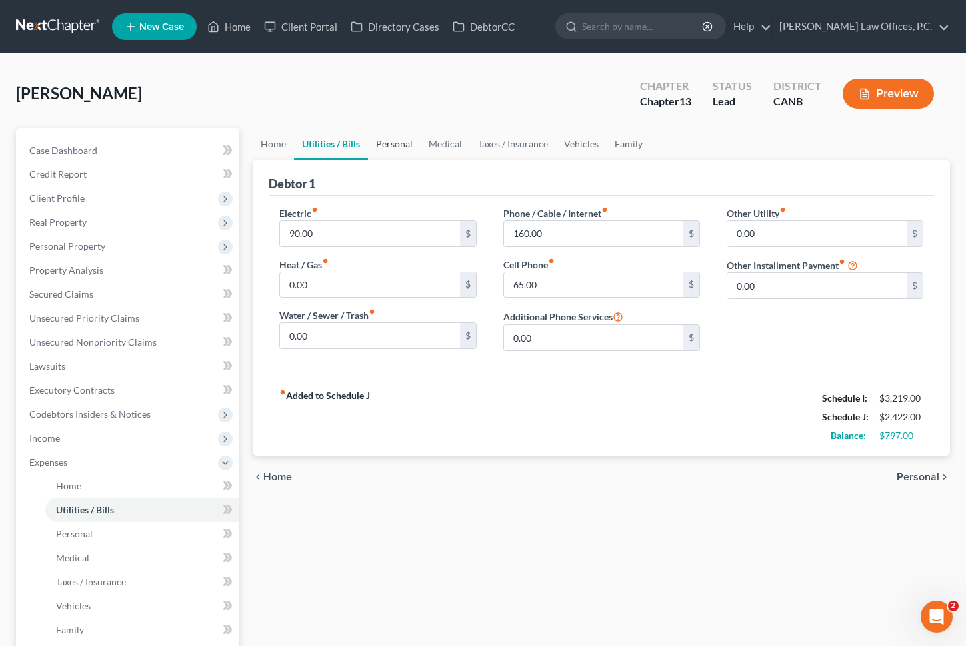
click at [397, 138] on link "Personal" at bounding box center [394, 144] width 53 height 32
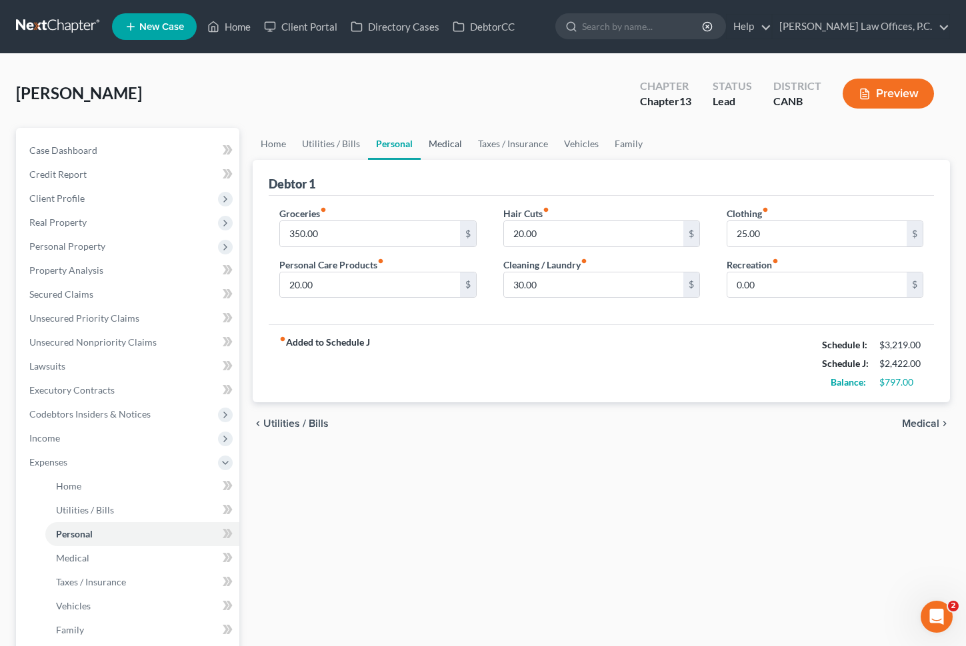
click at [452, 145] on link "Medical" at bounding box center [445, 144] width 49 height 32
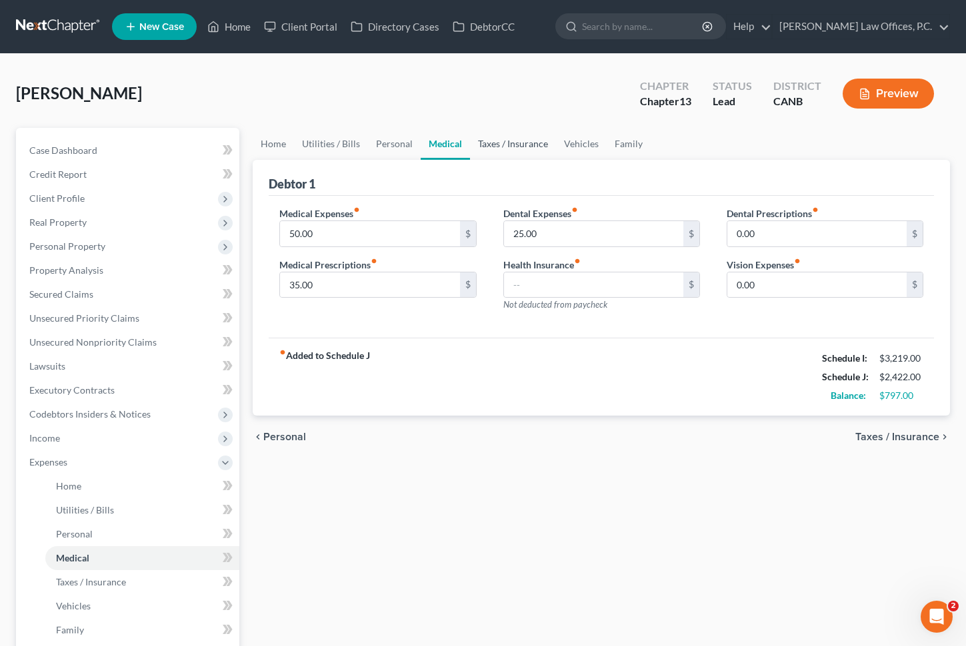
click at [494, 148] on link "Taxes / Insurance" at bounding box center [513, 144] width 86 height 32
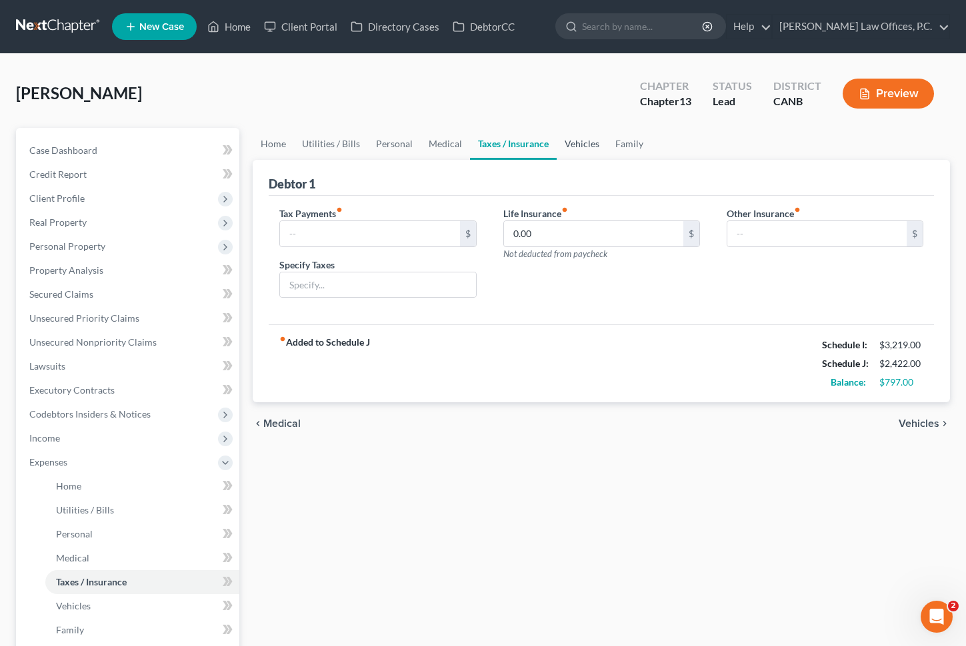
click at [568, 141] on link "Vehicles" at bounding box center [581, 144] width 51 height 32
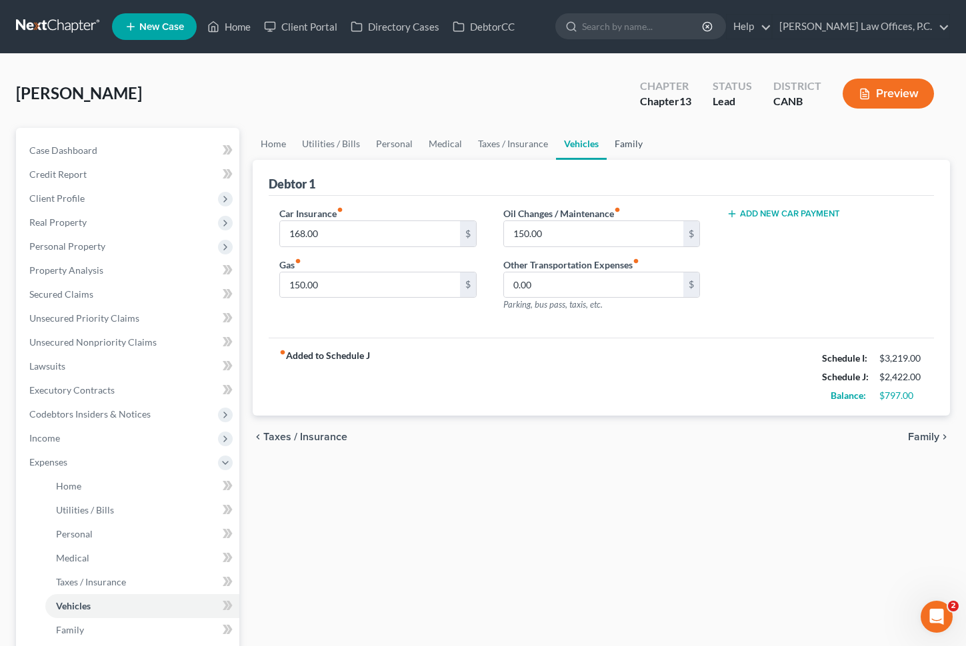
click at [625, 141] on link "Family" at bounding box center [628, 144] width 44 height 32
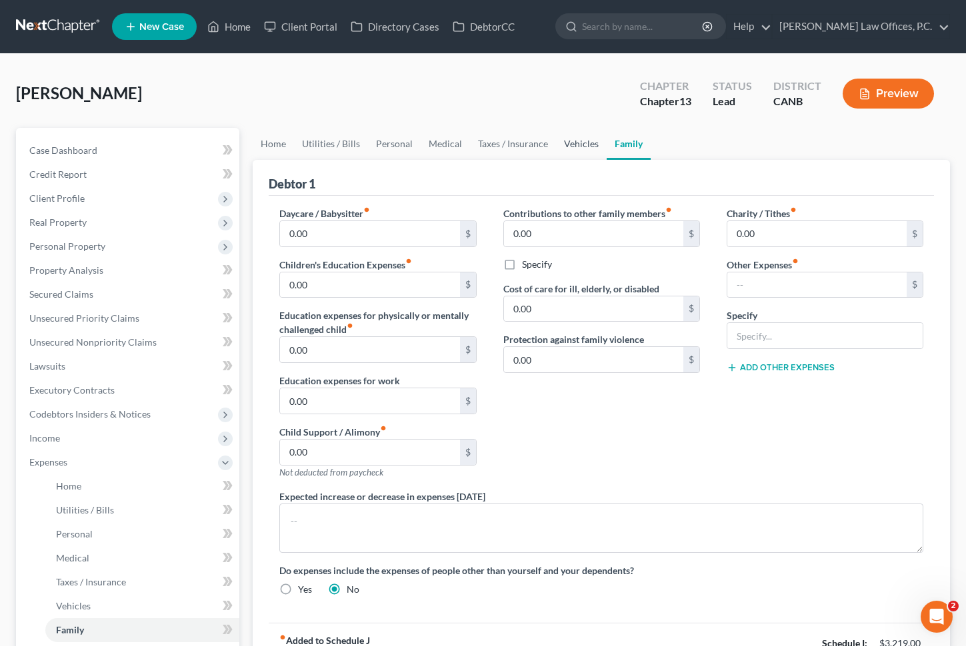
click at [579, 145] on link "Vehicles" at bounding box center [581, 144] width 51 height 32
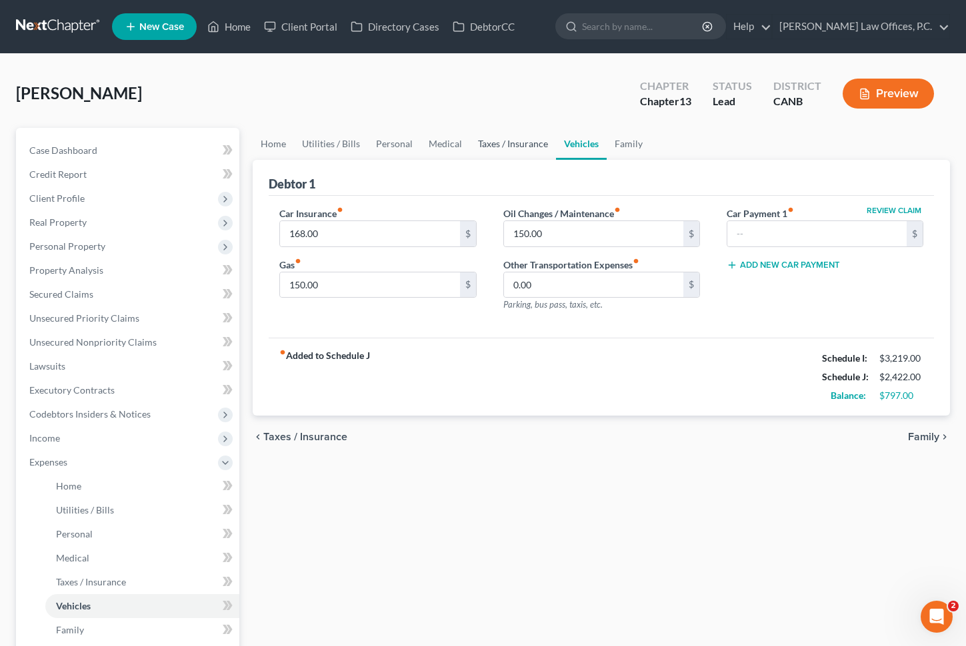
click at [520, 143] on link "Taxes / Insurance" at bounding box center [513, 144] width 86 height 32
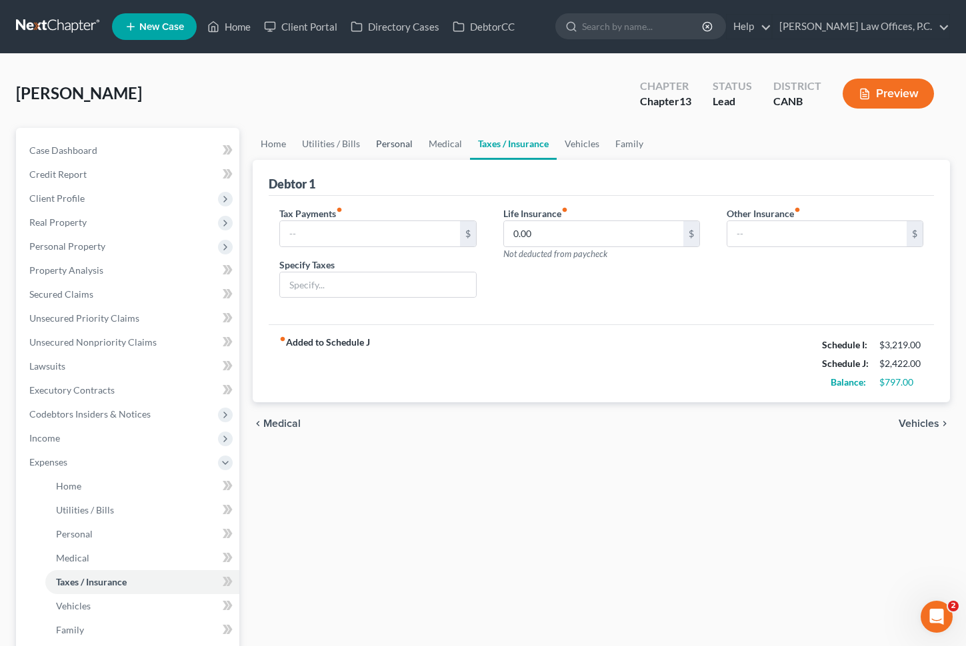
click at [395, 148] on link "Personal" at bounding box center [394, 144] width 53 height 32
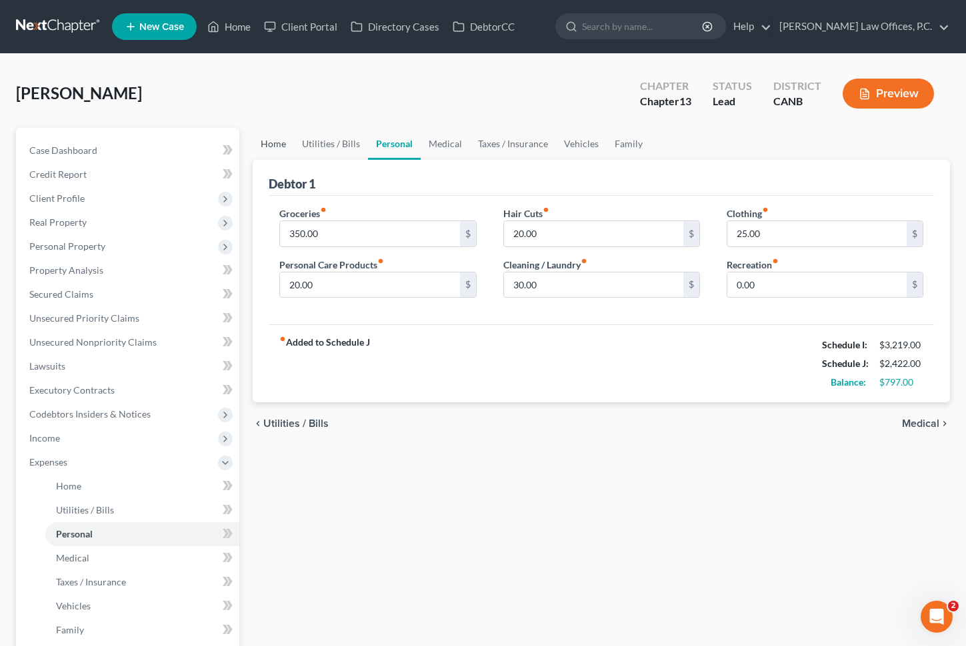
click at [265, 145] on link "Home" at bounding box center [273, 144] width 41 height 32
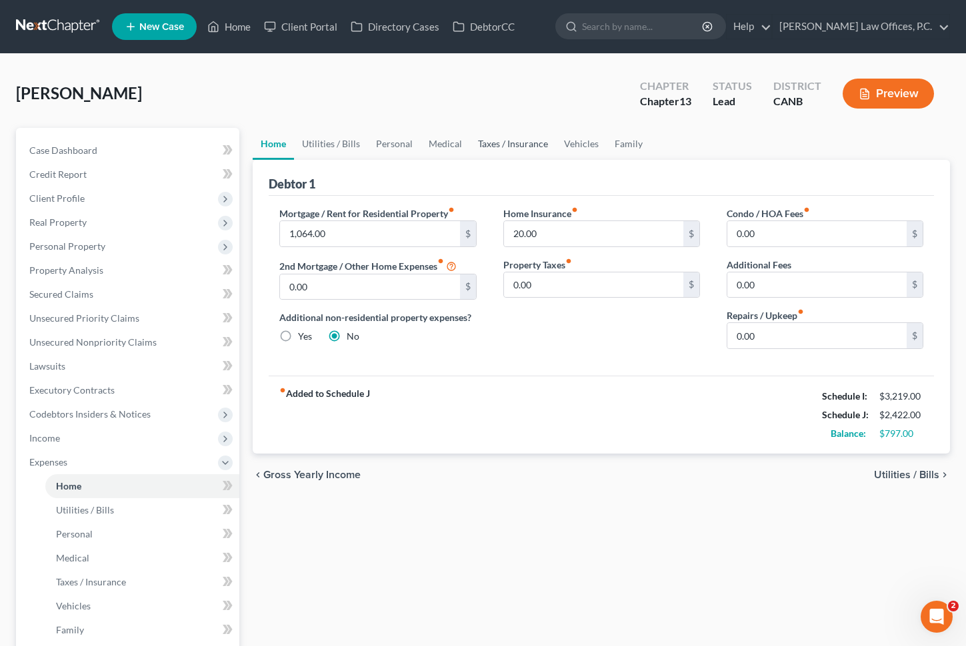
click at [504, 157] on link "Taxes / Insurance" at bounding box center [513, 144] width 86 height 32
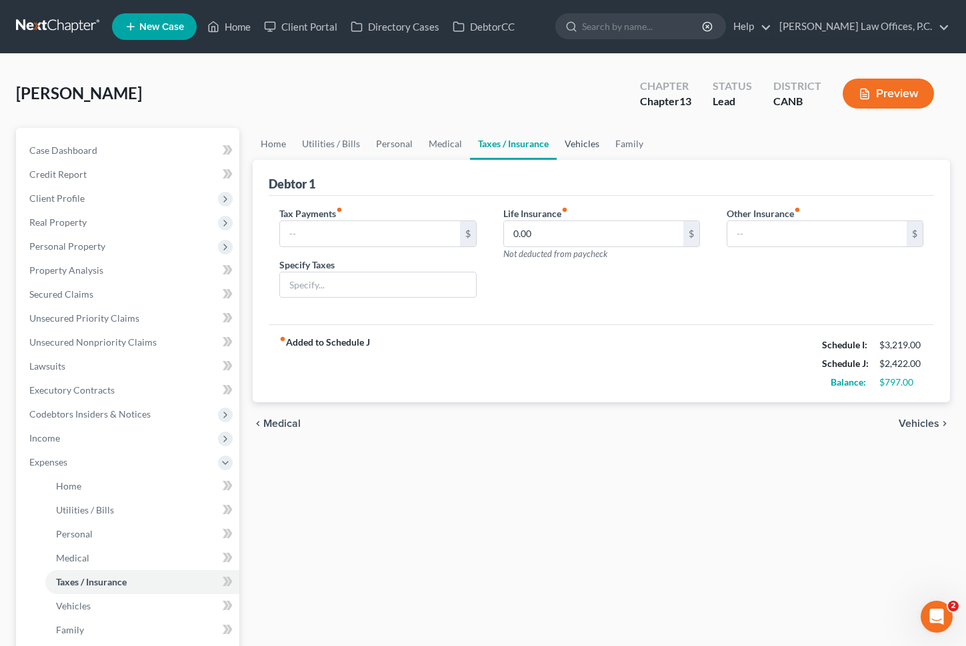
click at [569, 140] on link "Vehicles" at bounding box center [581, 144] width 51 height 32
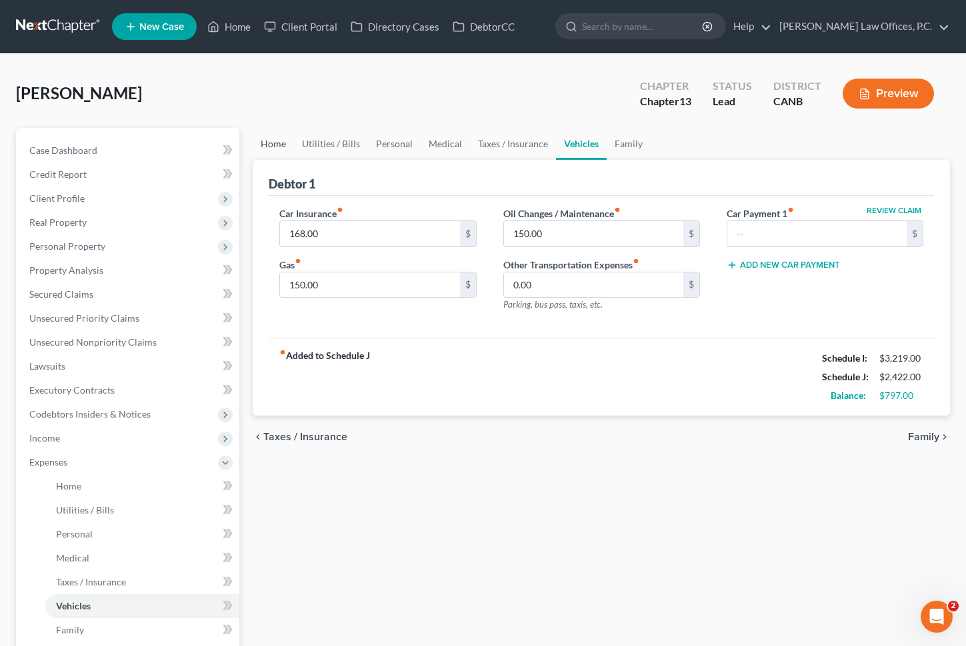
click at [280, 139] on link "Home" at bounding box center [273, 144] width 41 height 32
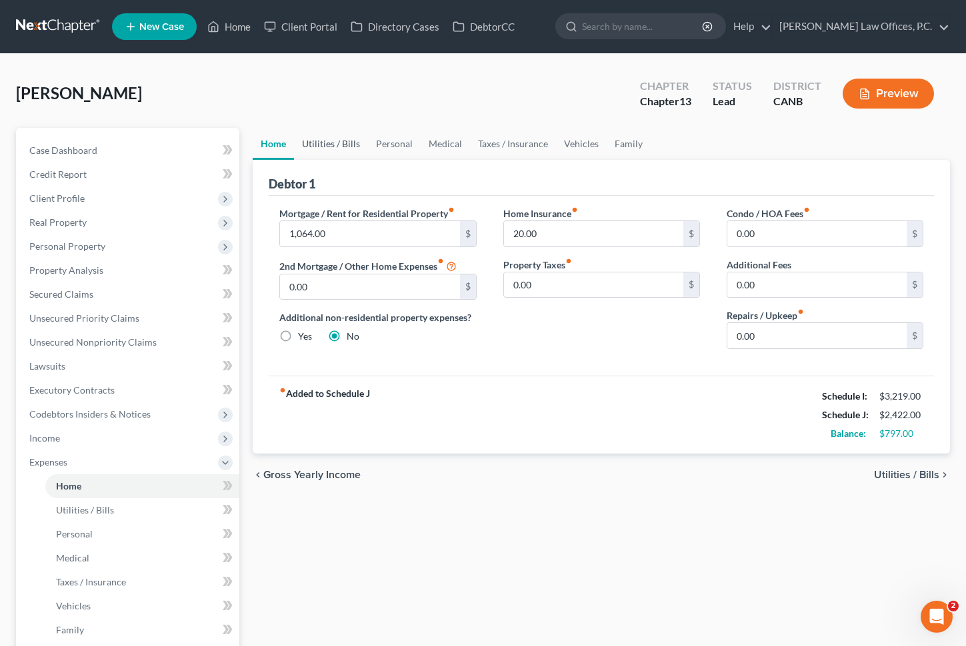
click at [319, 143] on link "Utilities / Bills" at bounding box center [331, 144] width 74 height 32
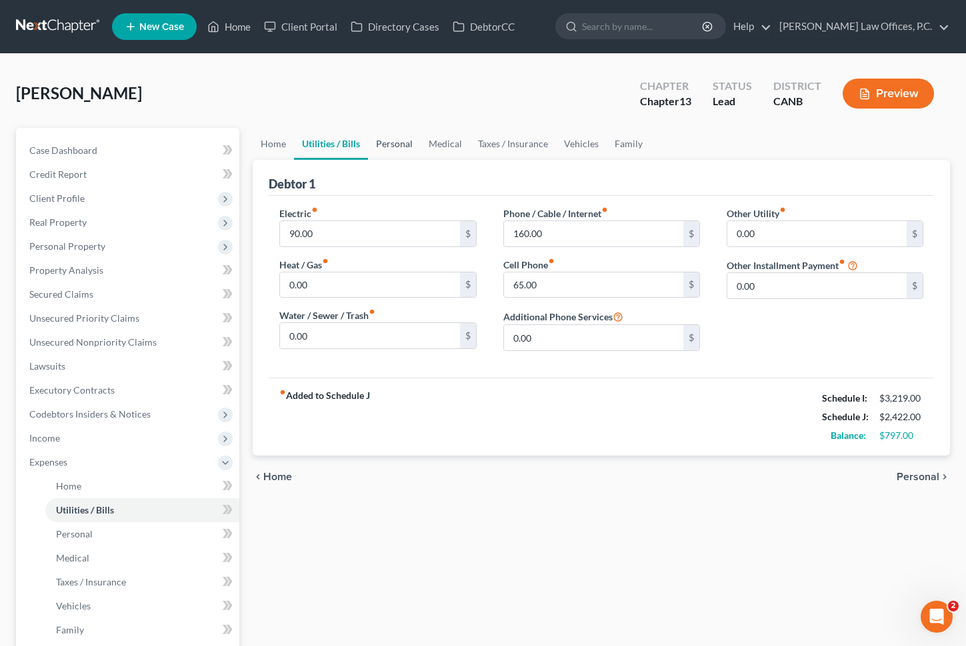
click at [401, 150] on link "Personal" at bounding box center [394, 144] width 53 height 32
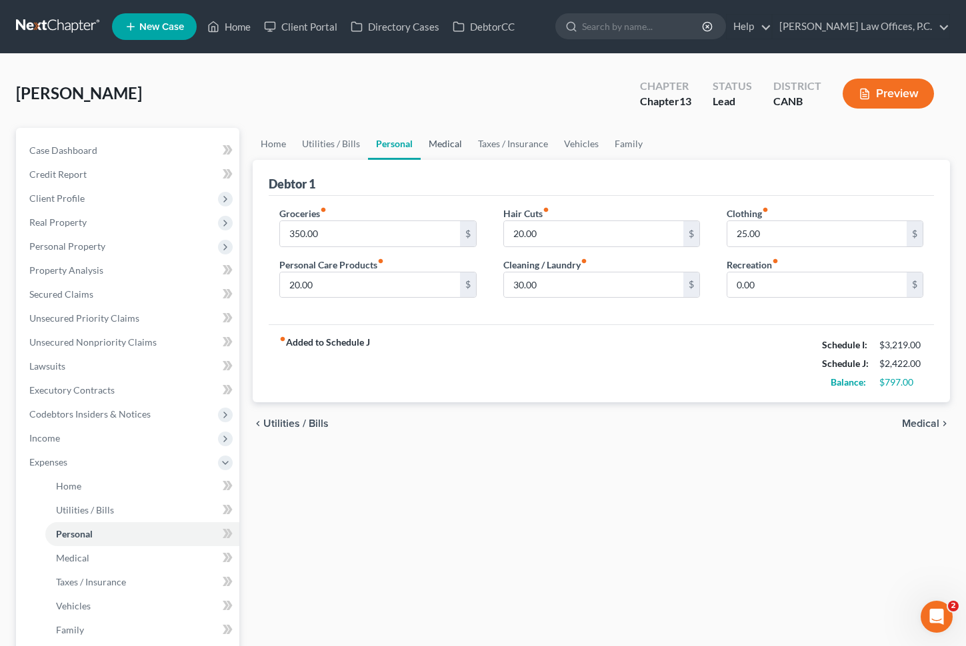
click at [454, 147] on link "Medical" at bounding box center [445, 144] width 49 height 32
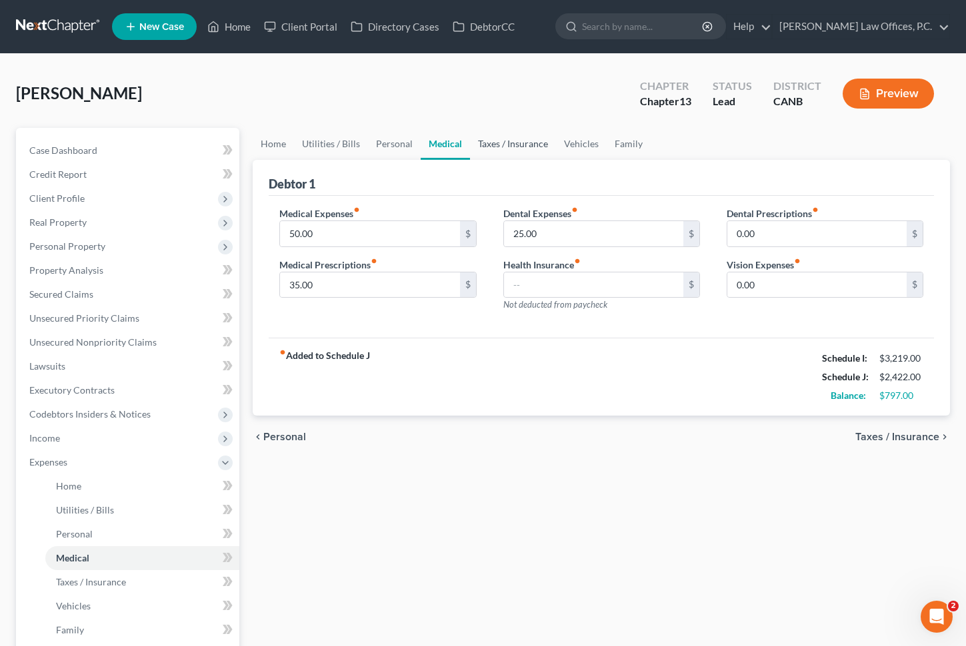
click at [496, 149] on link "Taxes / Insurance" at bounding box center [513, 144] width 86 height 32
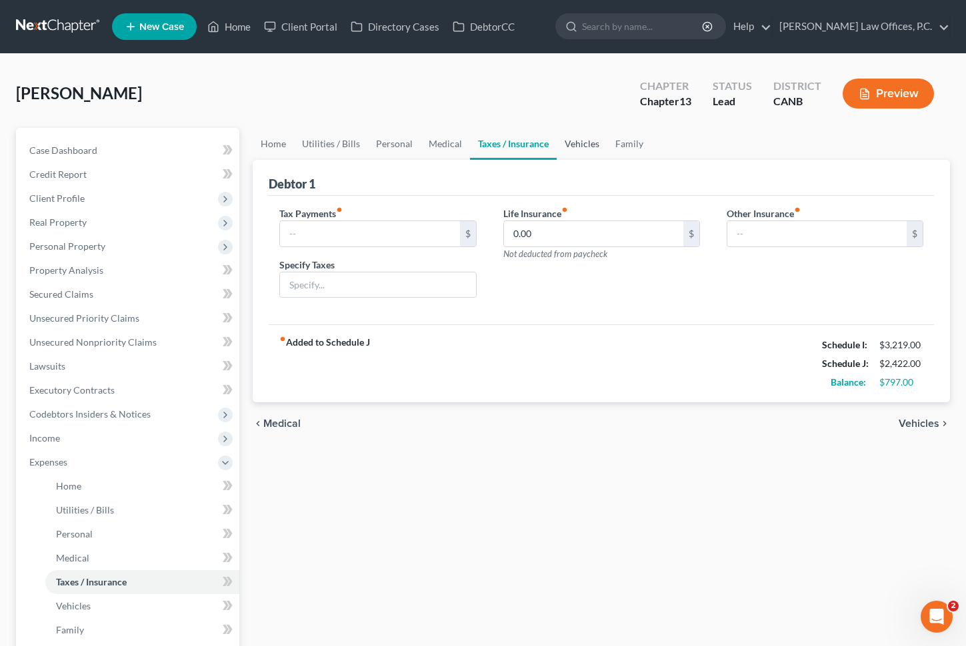
click at [576, 146] on link "Vehicles" at bounding box center [581, 144] width 51 height 32
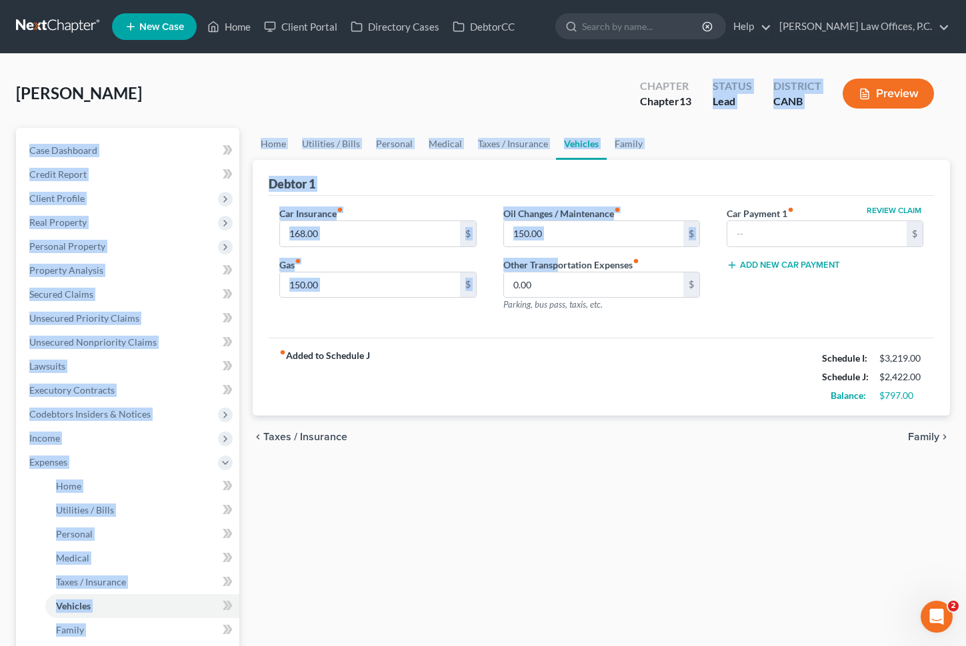
drag, startPoint x: 514, startPoint y: 117, endPoint x: 556, endPoint y: 269, distance: 157.2
click at [556, 269] on div "[PERSON_NAME] Upgraded Chapter Chapter 13 Status Lead District CANB Preview Pet…" at bounding box center [483, 465] width 934 height 790
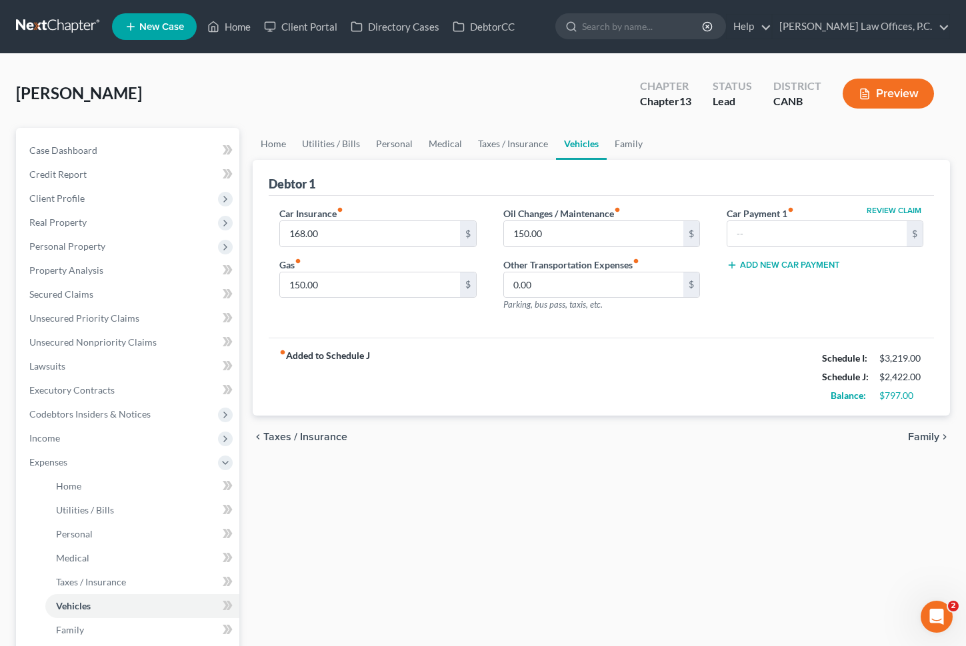
click at [616, 481] on div "Home Utilities / Bills Personal Medical Taxes / Insurance Vehicles Family Debto…" at bounding box center [601, 489] width 710 height 722
drag, startPoint x: 616, startPoint y: 481, endPoint x: 339, endPoint y: 143, distance: 437.1
click at [339, 143] on div "Home Utilities / Bills Personal Medical Taxes / Insurance Vehicles Family Debto…" at bounding box center [601, 489] width 710 height 722
click at [267, 125] on div "[PERSON_NAME] Upgraded Chapter Chapter 13 Status Lead District CANB Preview" at bounding box center [483, 99] width 934 height 58
drag, startPoint x: 180, startPoint y: 122, endPoint x: 490, endPoint y: 413, distance: 425.7
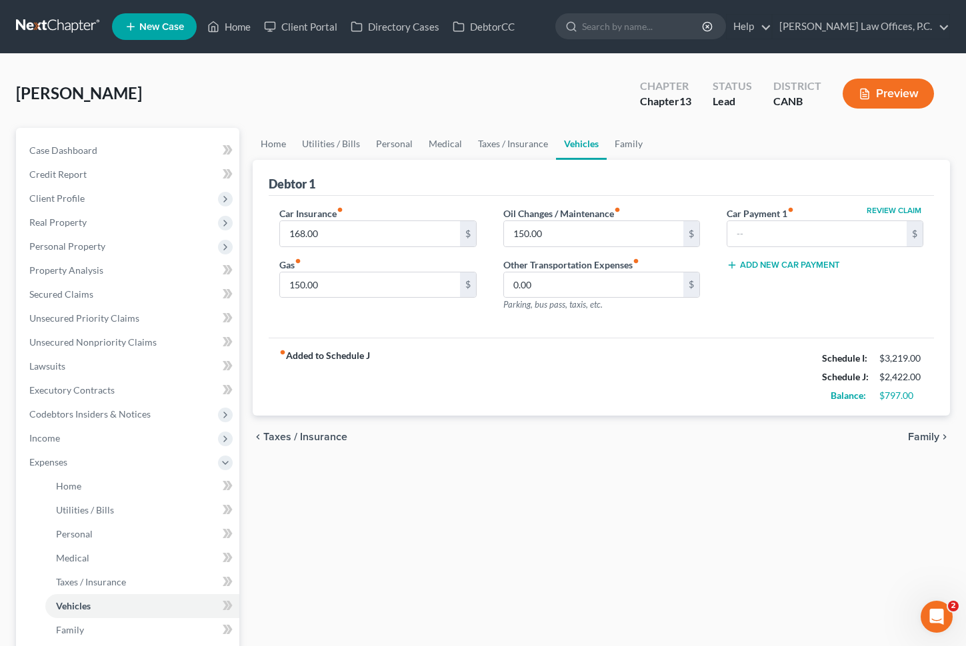
click at [490, 413] on div "[PERSON_NAME] Upgraded Chapter Chapter 13 Status Lead District CANB Preview Pet…" at bounding box center [483, 465] width 934 height 790
click at [533, 434] on div "chevron_left Taxes / Insurance Family chevron_right" at bounding box center [601, 437] width 697 height 43
click at [494, 449] on div "chevron_left Taxes / Insurance Family chevron_right" at bounding box center [601, 437] width 697 height 43
click at [225, 23] on link "Home" at bounding box center [229, 27] width 57 height 24
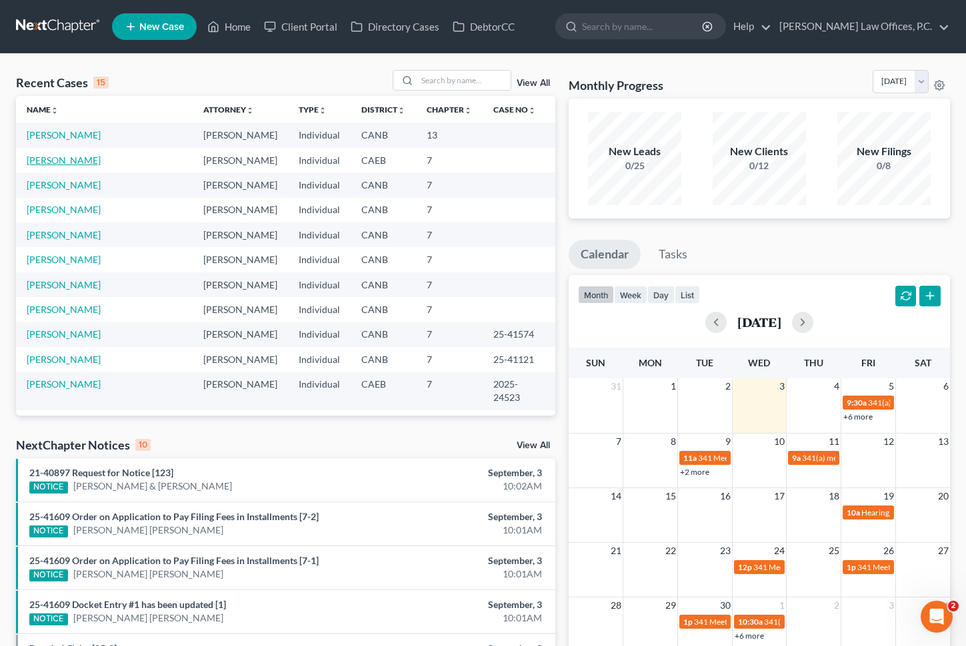
click at [49, 160] on link "[PERSON_NAME]" at bounding box center [64, 160] width 74 height 11
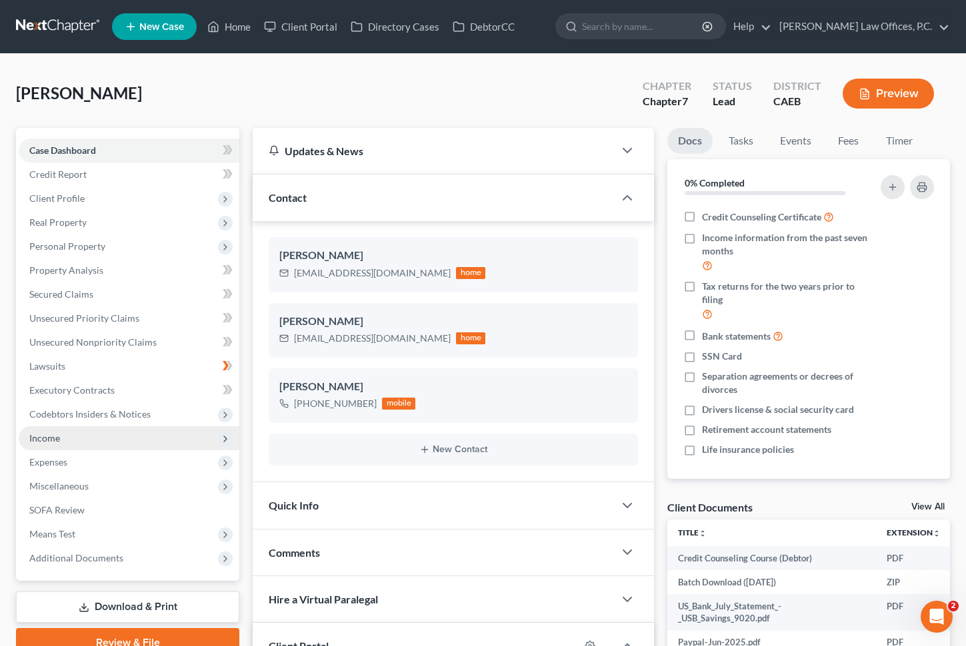
click at [158, 434] on span "Income" at bounding box center [129, 439] width 221 height 24
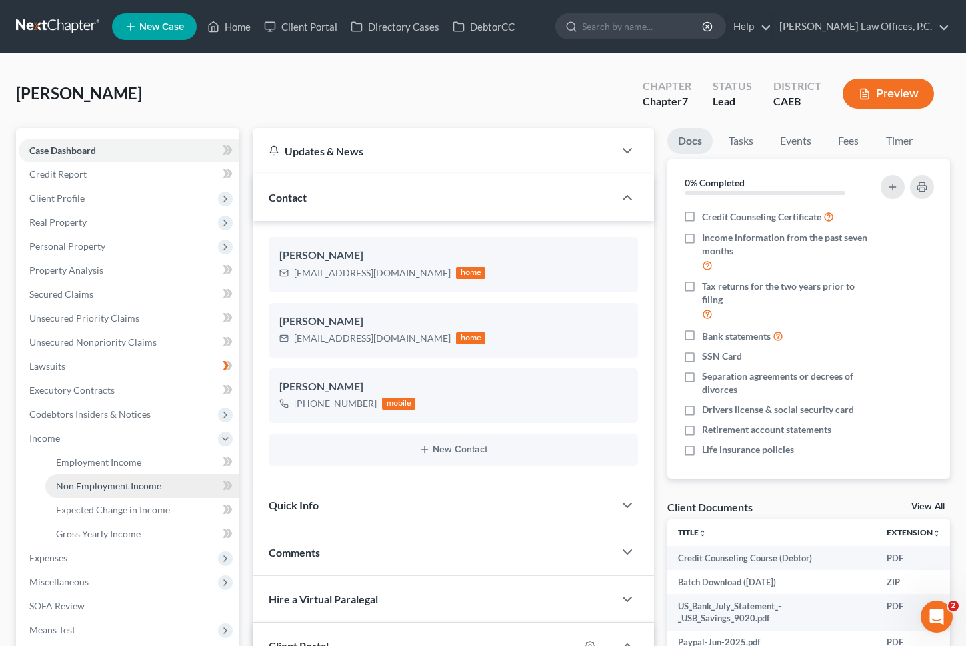
click at [175, 486] on link "Non Employment Income" at bounding box center [142, 486] width 194 height 24
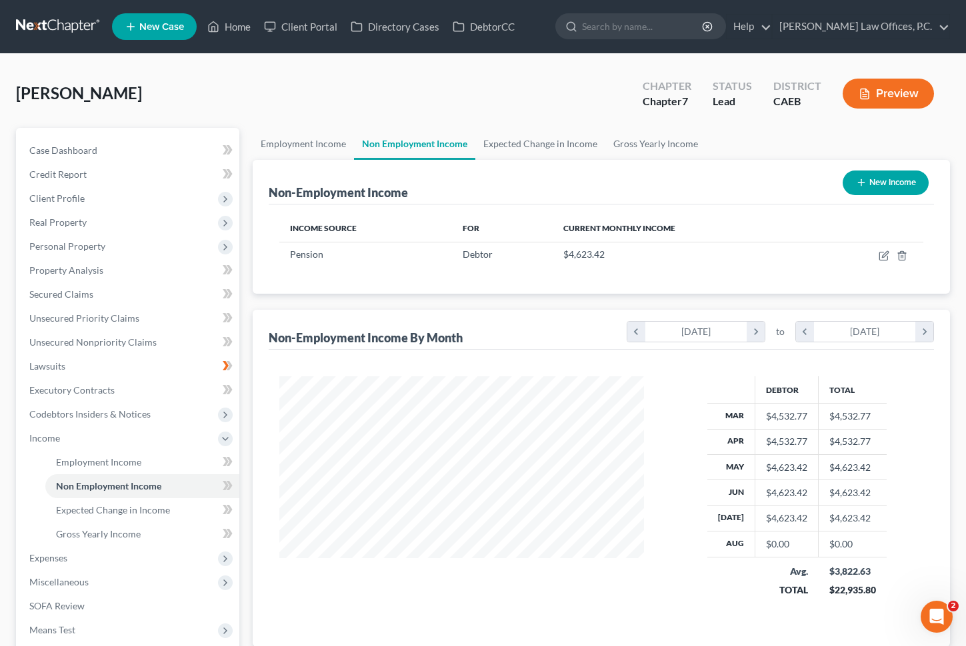
scroll to position [239, 391]
click at [887, 257] on icon "button" at bounding box center [883, 257] width 8 height 8
select select "2"
select select "0"
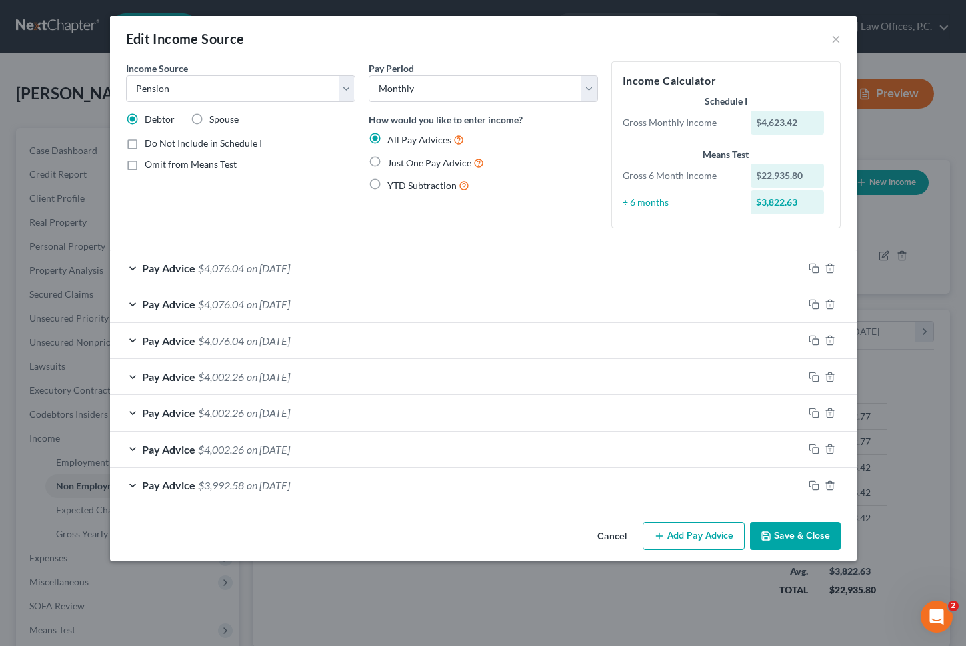
click at [812, 253] on div "Pay Advice $4,076.04 on [DATE]" at bounding box center [483, 268] width 746 height 37
click at [811, 264] on icon "button" at bounding box center [812, 267] width 6 height 6
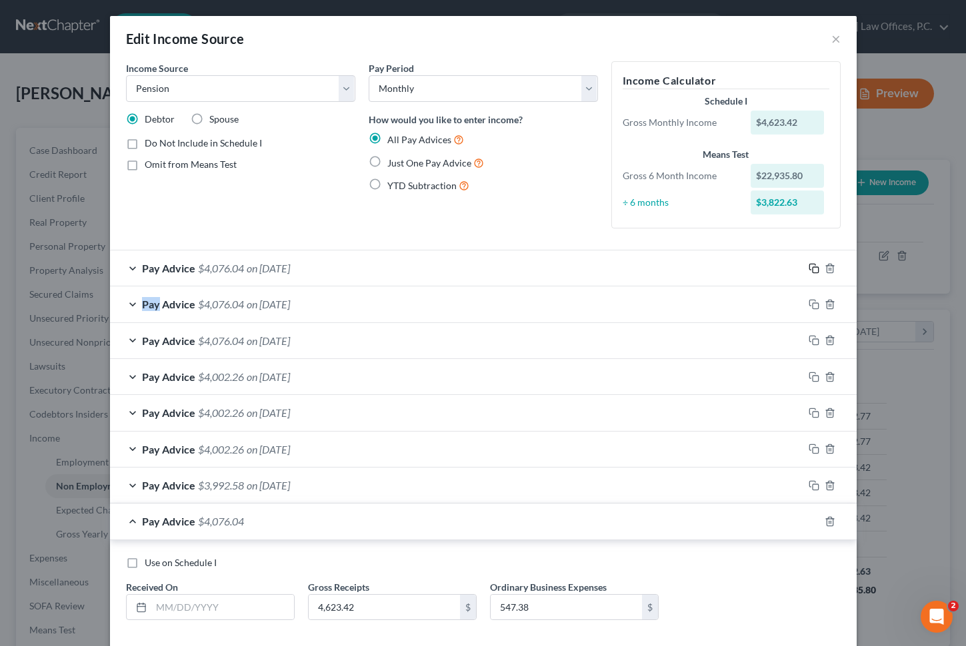
scroll to position [69, 0]
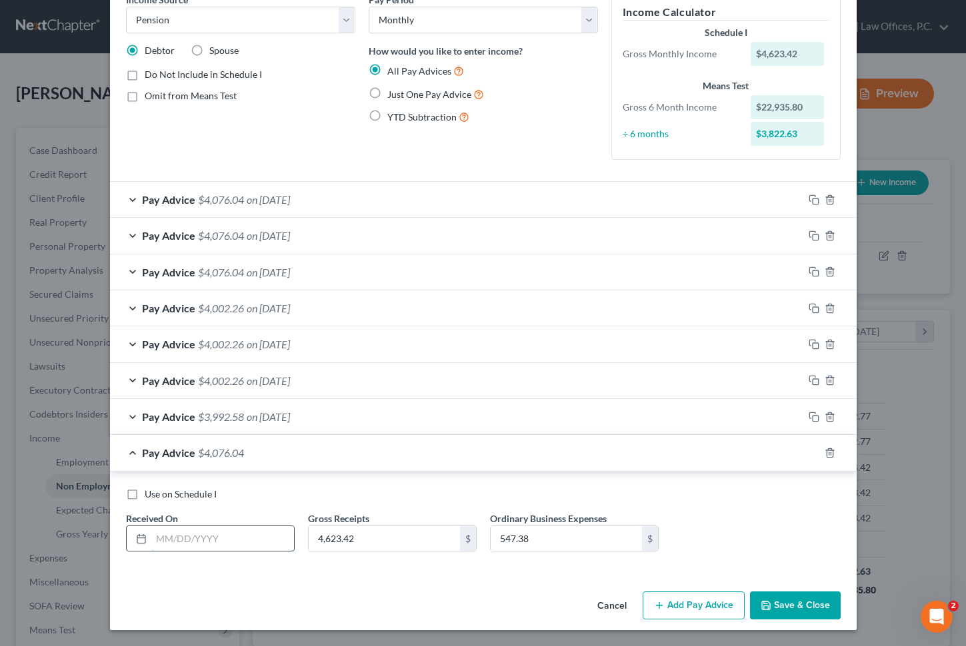
click at [211, 550] on input "text" at bounding box center [222, 538] width 143 height 25
type input "[DATE]"
click at [781, 602] on button "Save & Close" at bounding box center [795, 606] width 91 height 28
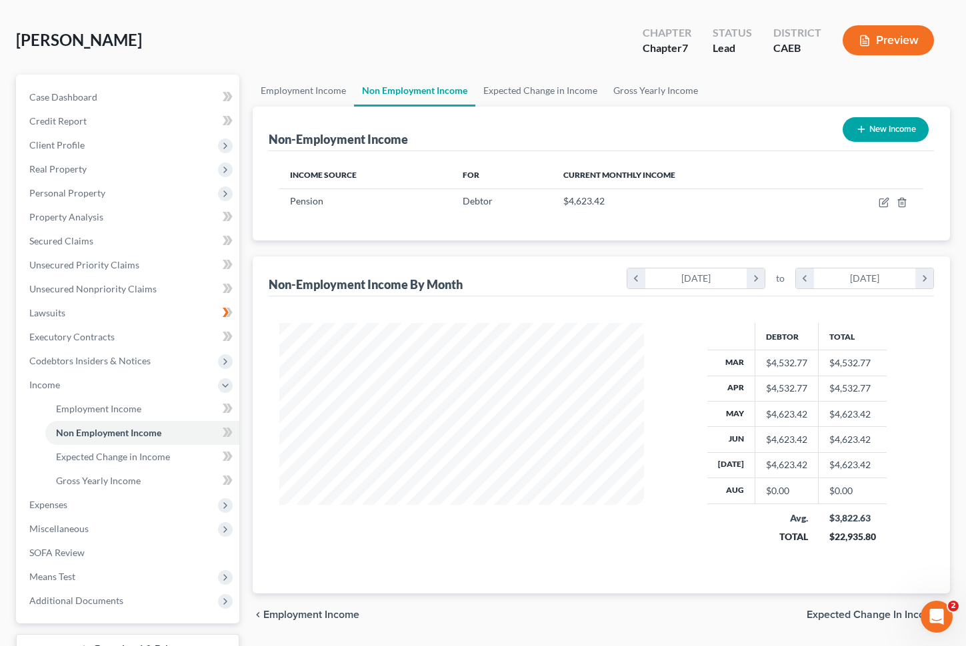
scroll to position [49, 0]
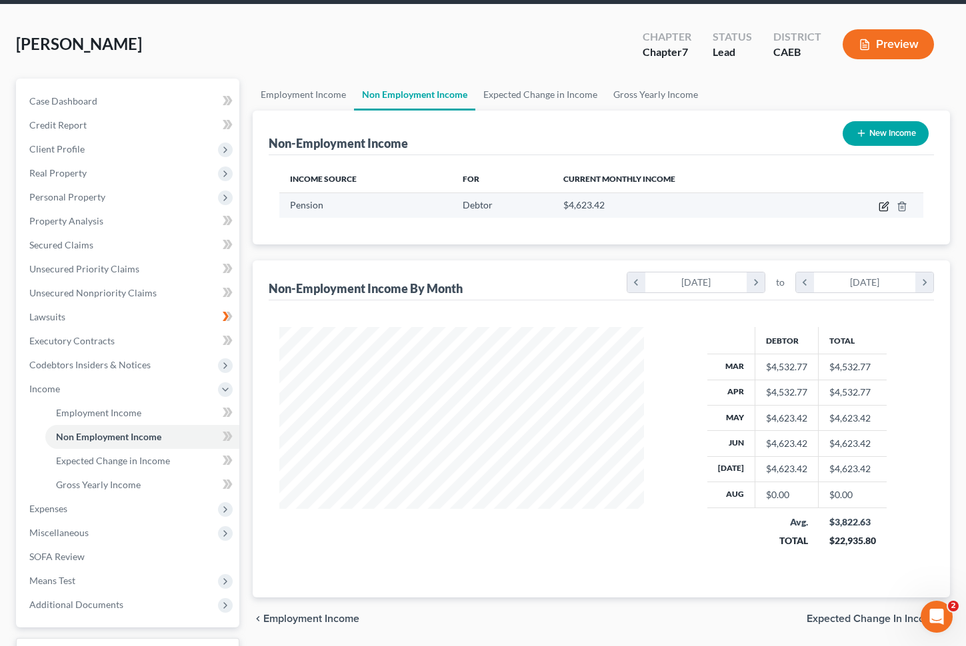
click at [884, 207] on icon "button" at bounding box center [883, 206] width 11 height 11
select select "2"
select select "0"
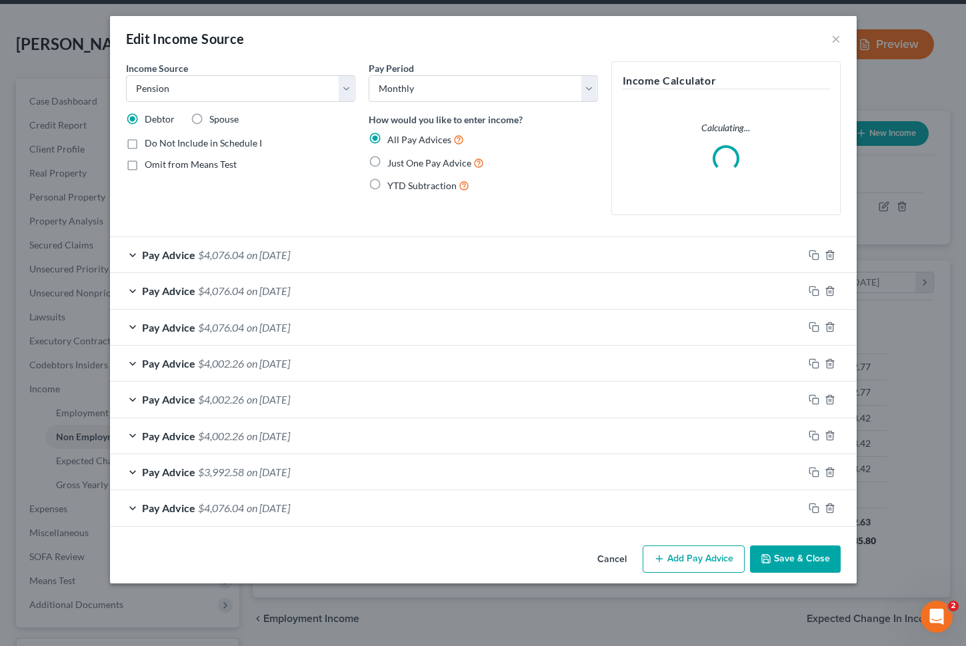
click at [363, 517] on div "Pay Advice $4,076.04 on [DATE]" at bounding box center [456, 507] width 693 height 35
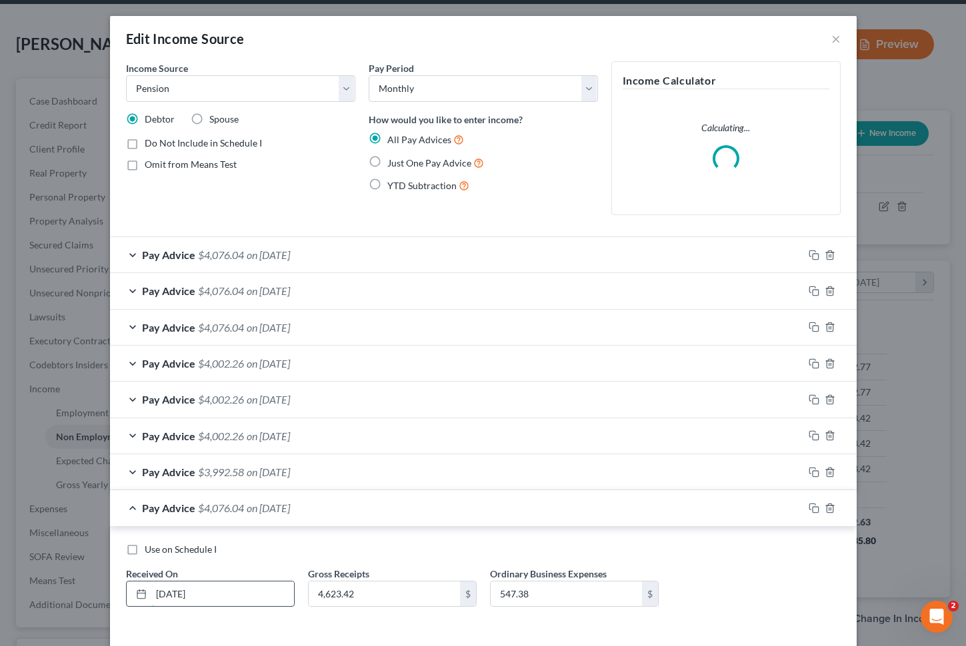
click at [253, 598] on input "[DATE]" at bounding box center [222, 594] width 143 height 25
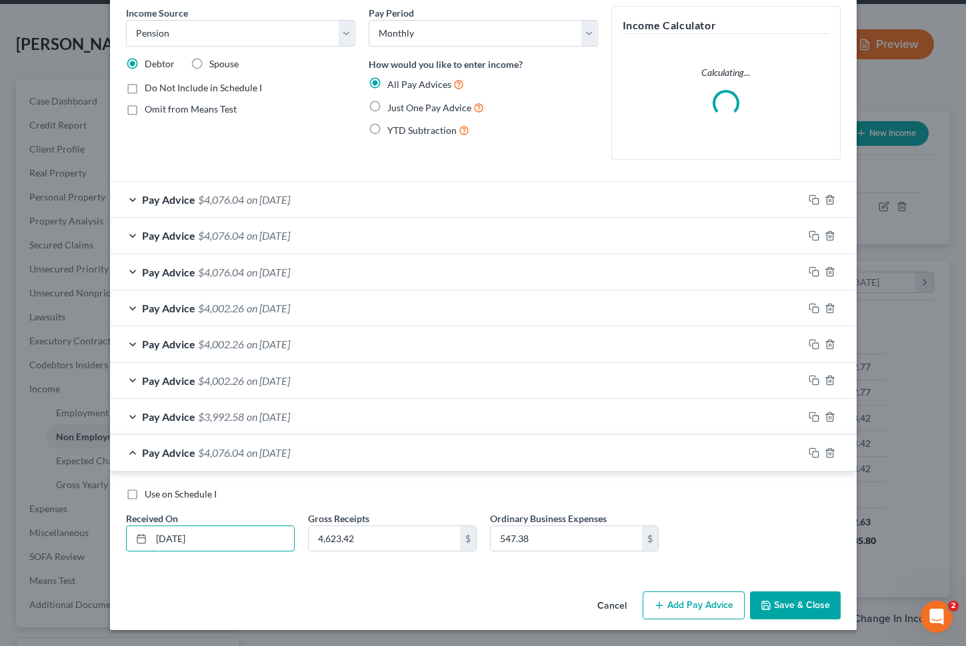
type input "[DATE]"
click at [791, 608] on button "Save & Close" at bounding box center [795, 606] width 91 height 28
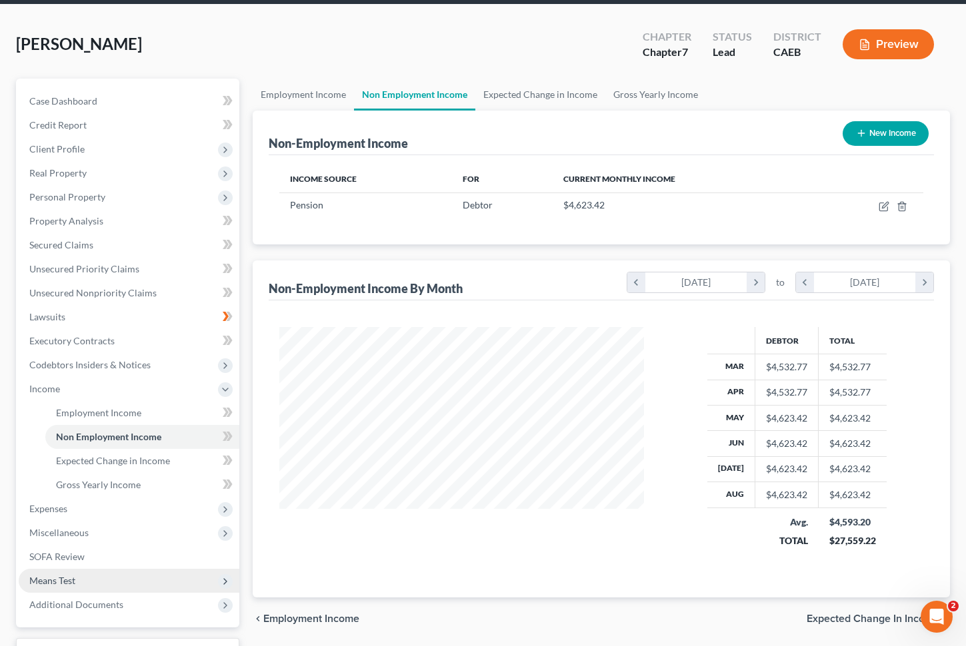
click at [183, 582] on span "Means Test" at bounding box center [129, 581] width 221 height 24
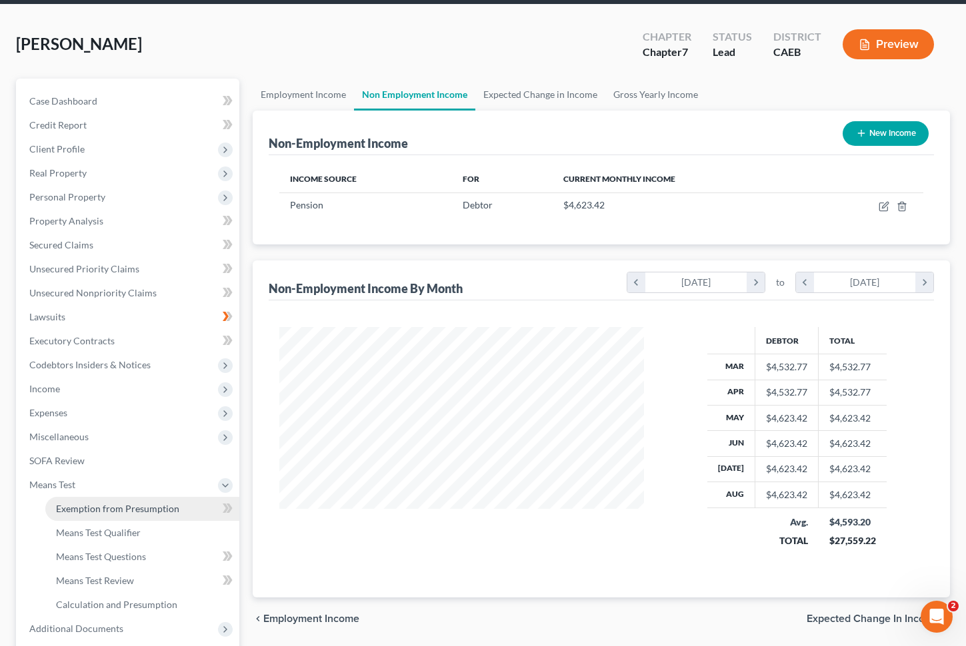
click at [155, 514] on span "Exemption from Presumption" at bounding box center [117, 508] width 123 height 11
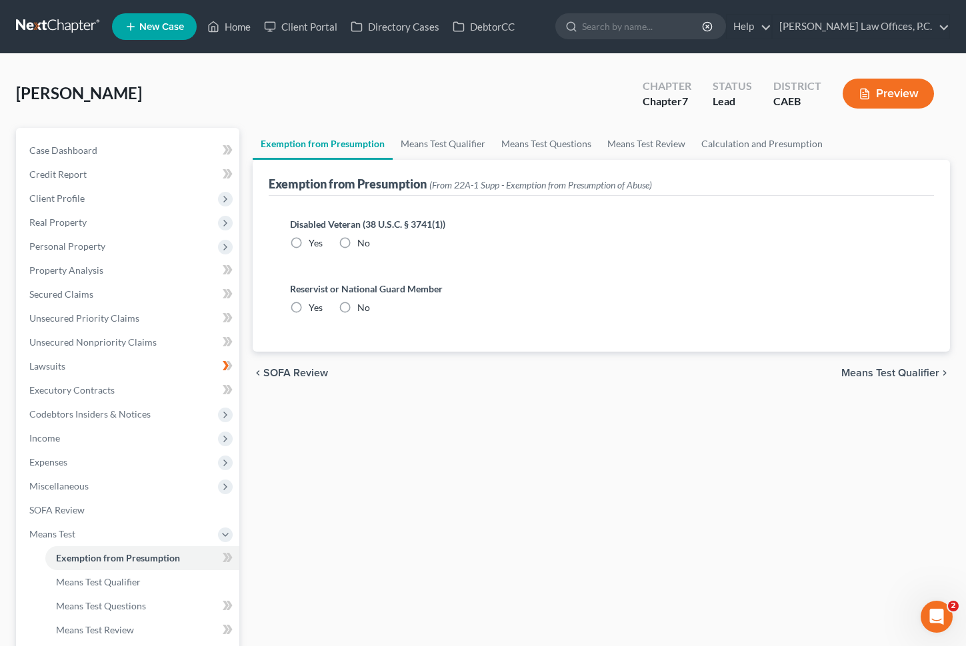
radio input "true"
click at [415, 144] on link "Means Test Qualifier" at bounding box center [443, 144] width 101 height 32
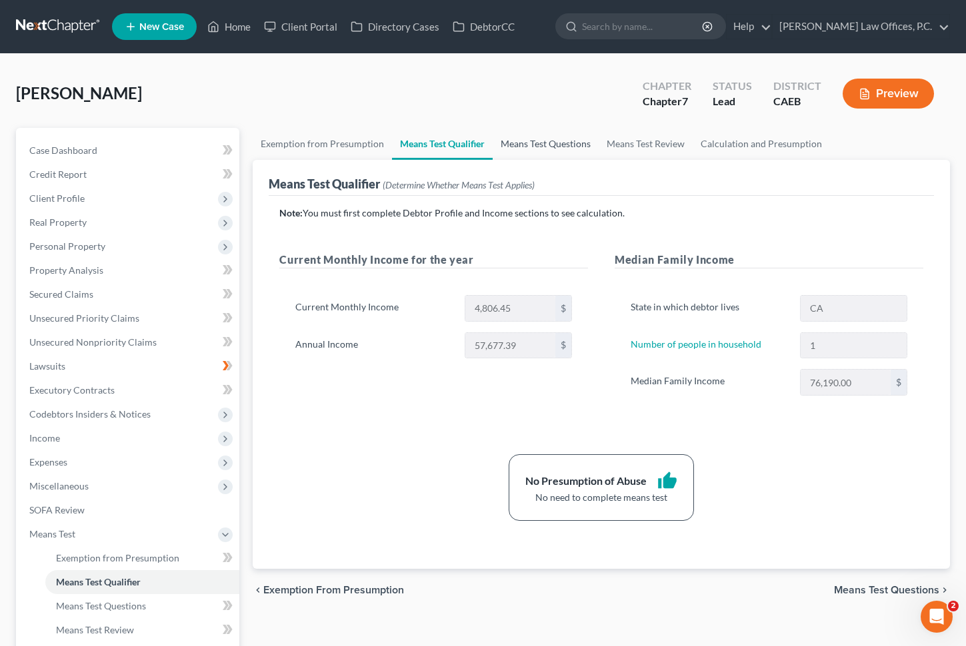
click at [512, 139] on link "Means Test Questions" at bounding box center [545, 144] width 106 height 32
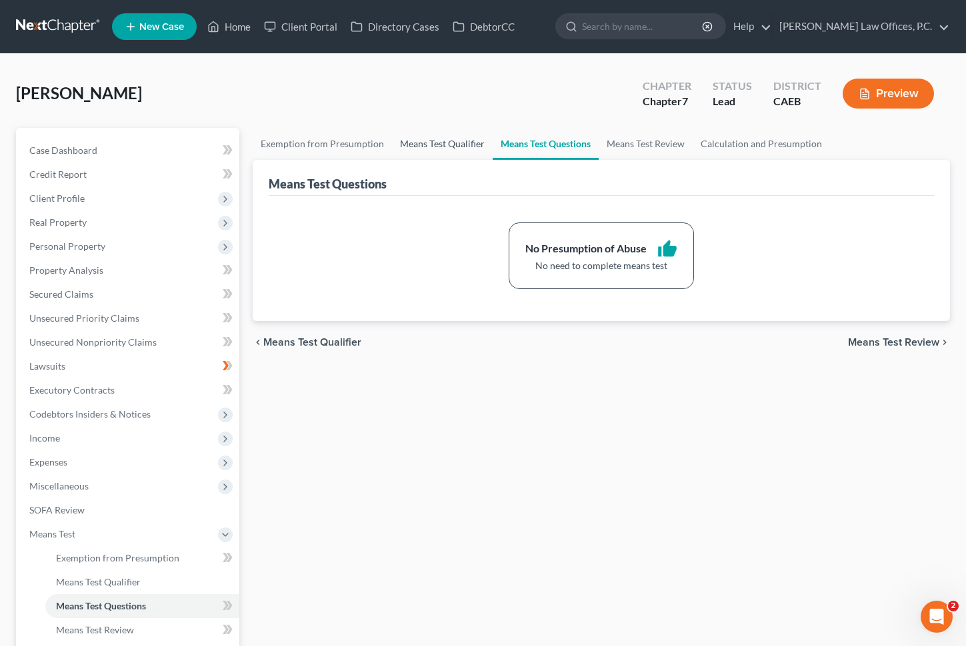
click at [451, 143] on link "Means Test Qualifier" at bounding box center [442, 144] width 101 height 32
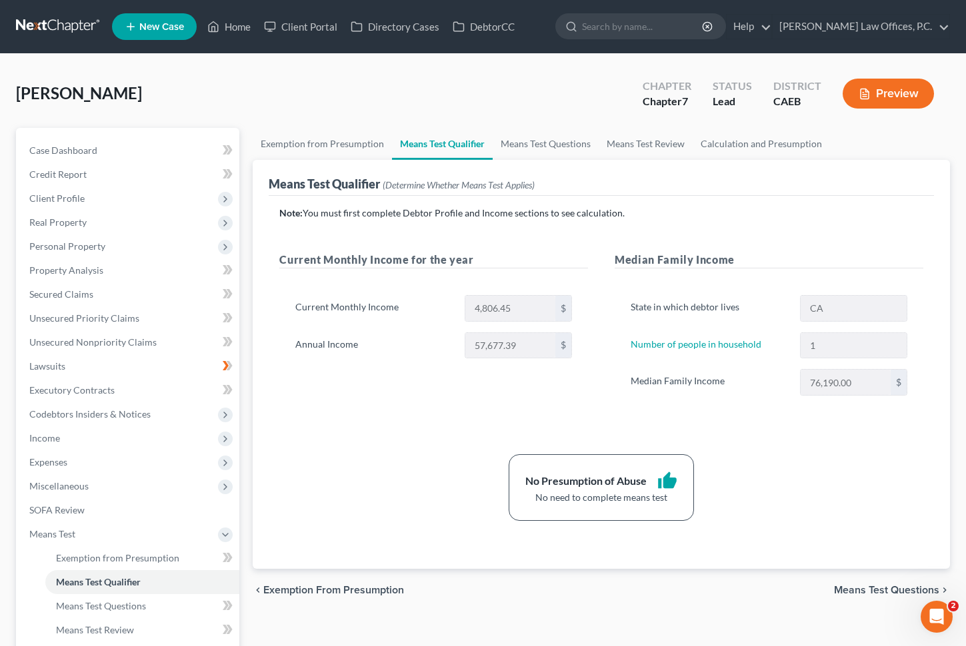
scroll to position [181, 0]
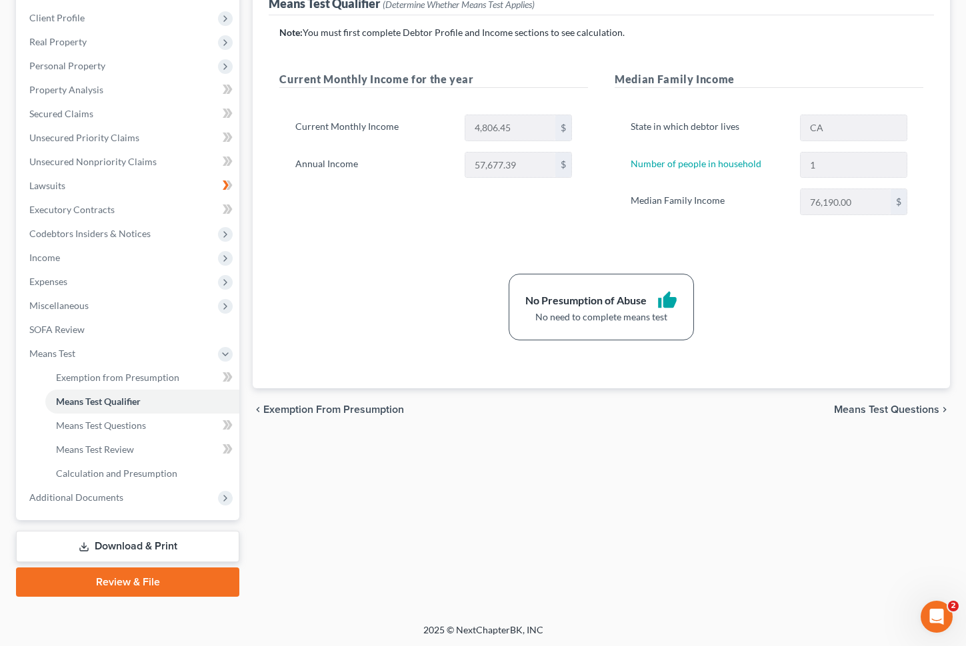
click at [150, 541] on link "Download & Print" at bounding box center [127, 546] width 223 height 31
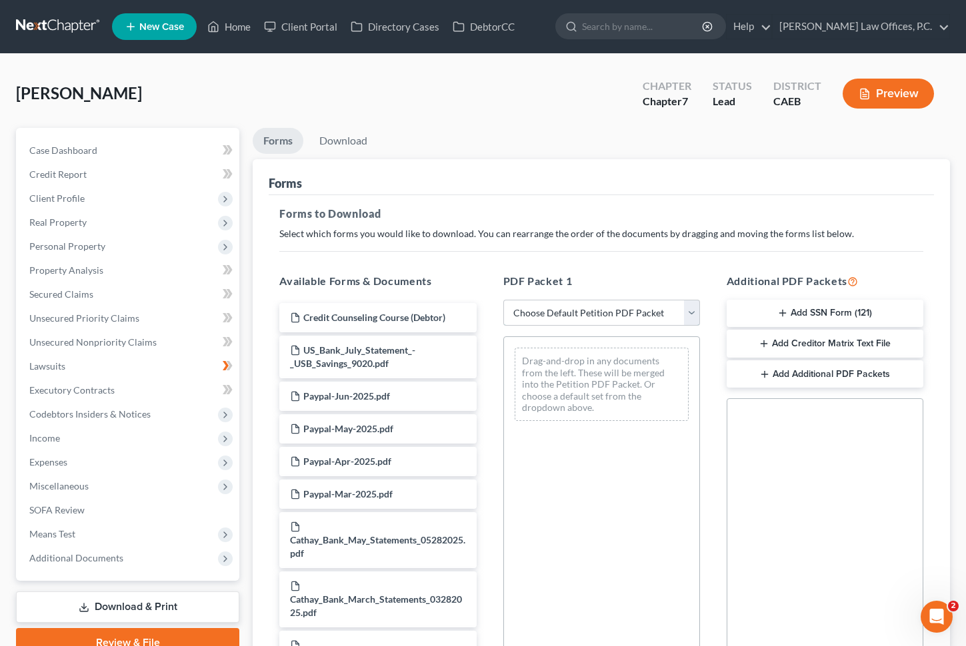
click at [590, 307] on select "Choose Default Petition PDF Packet Complete Bankruptcy Petition (all forms and …" at bounding box center [601, 313] width 197 height 27
select select "0"
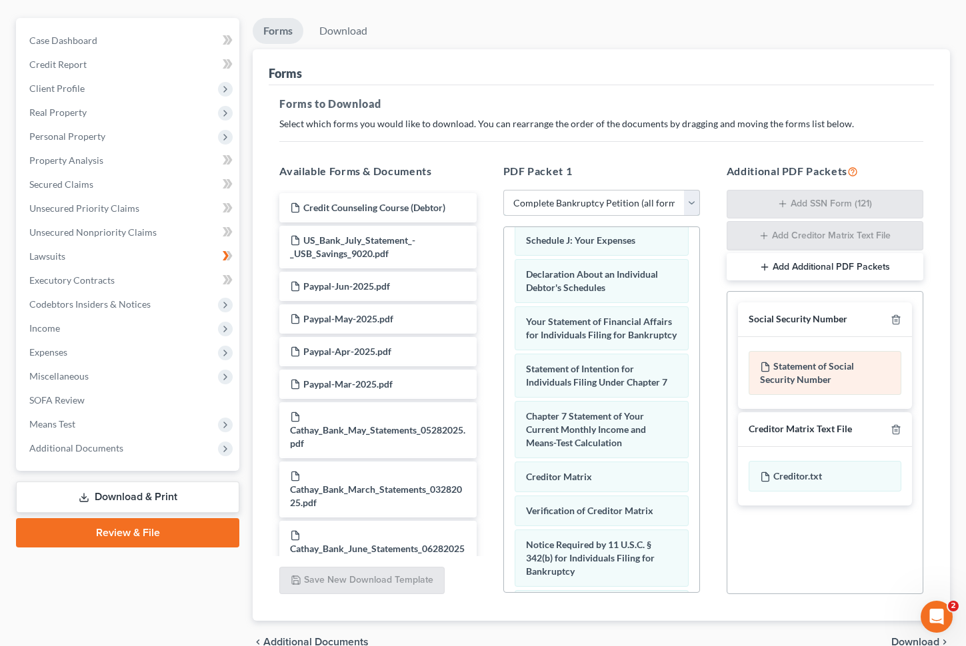
scroll to position [177, 0]
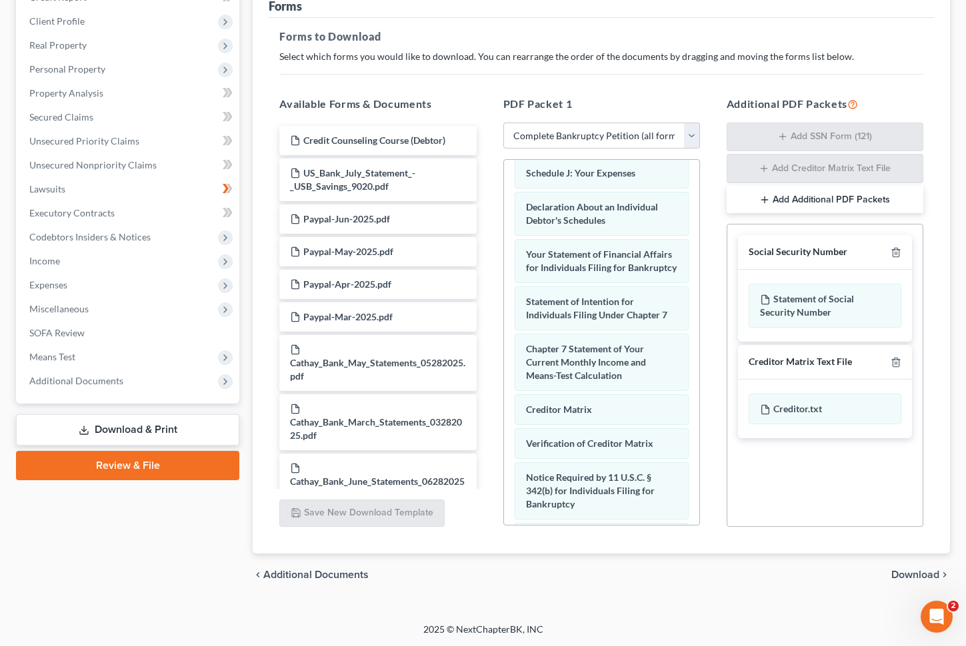
click at [904, 577] on span "Download" at bounding box center [915, 575] width 48 height 11
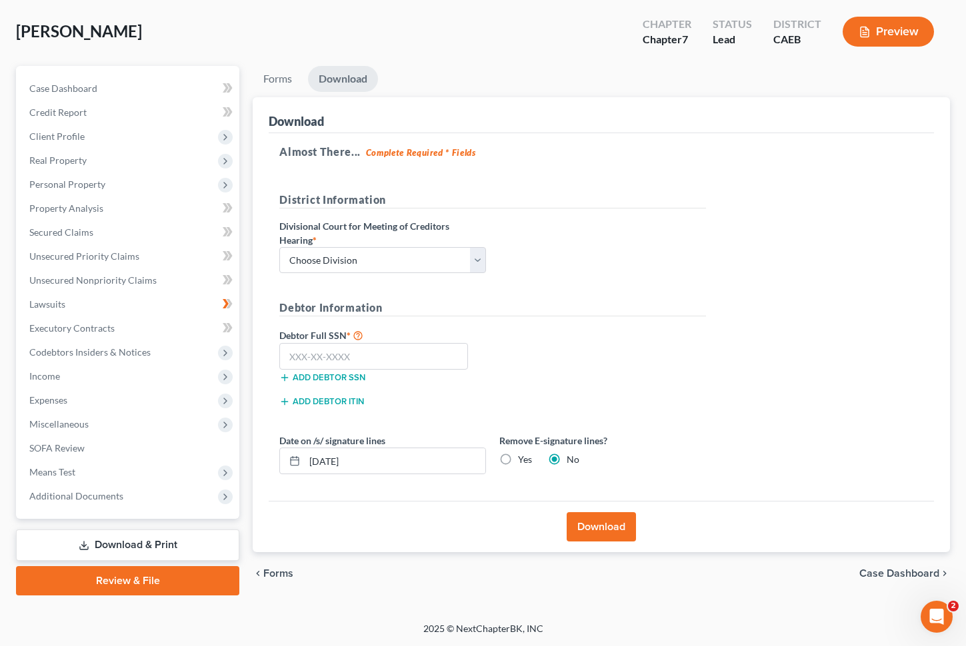
scroll to position [61, 0]
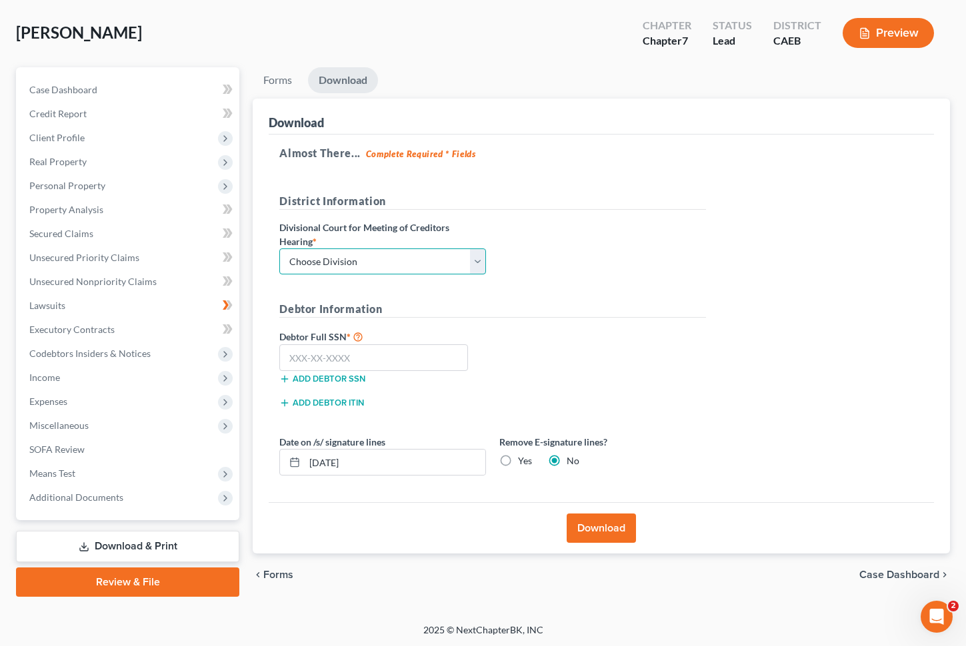
click at [416, 263] on select "Choose Division Fresno Modesto [GEOGRAPHIC_DATA]" at bounding box center [382, 262] width 207 height 27
select select "2"
click at [399, 361] on input "text" at bounding box center [373, 358] width 189 height 27
click at [363, 353] on input "text" at bounding box center [373, 358] width 189 height 27
paste input "540-86-6357"
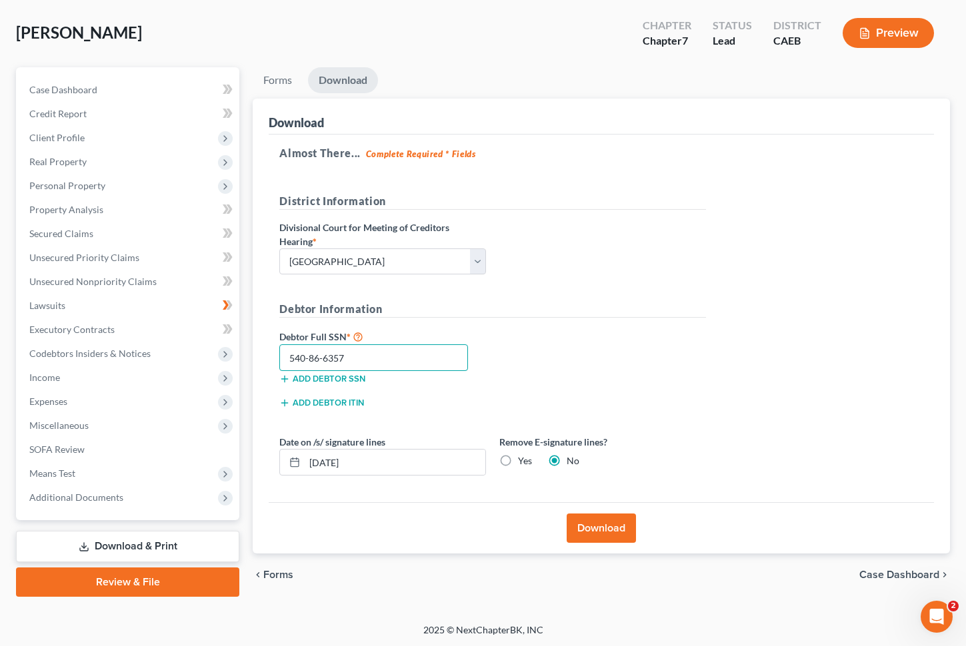
type input "540-86-6357"
click at [609, 521] on button "Download" at bounding box center [600, 528] width 69 height 29
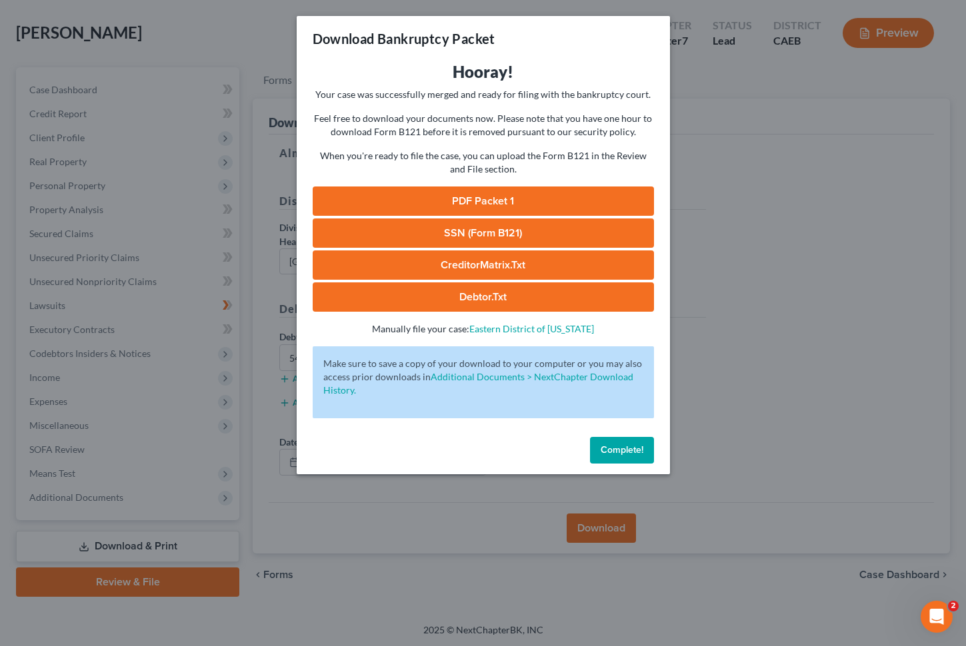
click at [514, 204] on link "PDF Packet 1" at bounding box center [483, 201] width 341 height 29
click at [468, 231] on link "SSN (Form B121)" at bounding box center [483, 233] width 341 height 29
